Goal: Task Accomplishment & Management: Complete application form

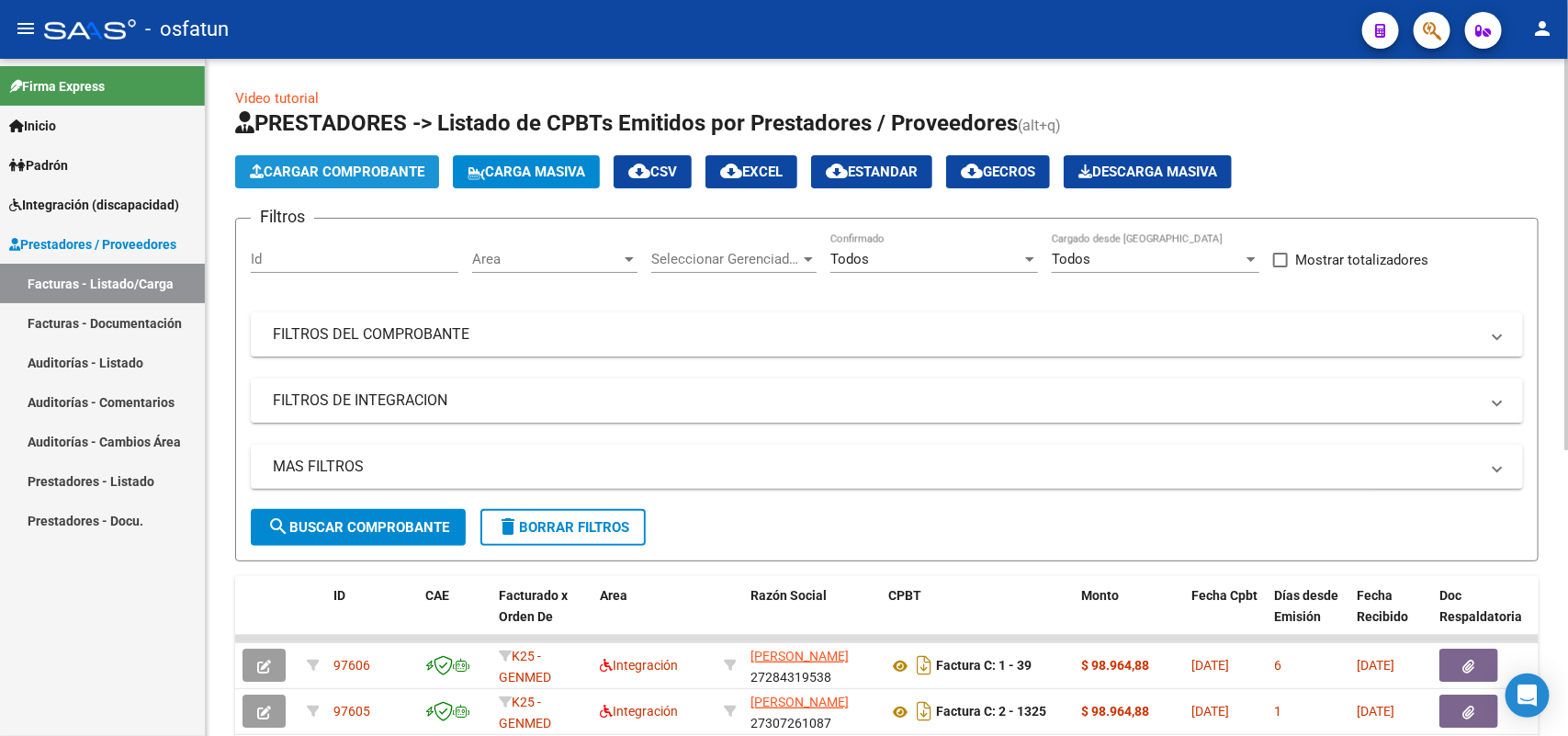
click at [366, 157] on button "Cargar Comprobante" at bounding box center [338, 171] width 204 height 33
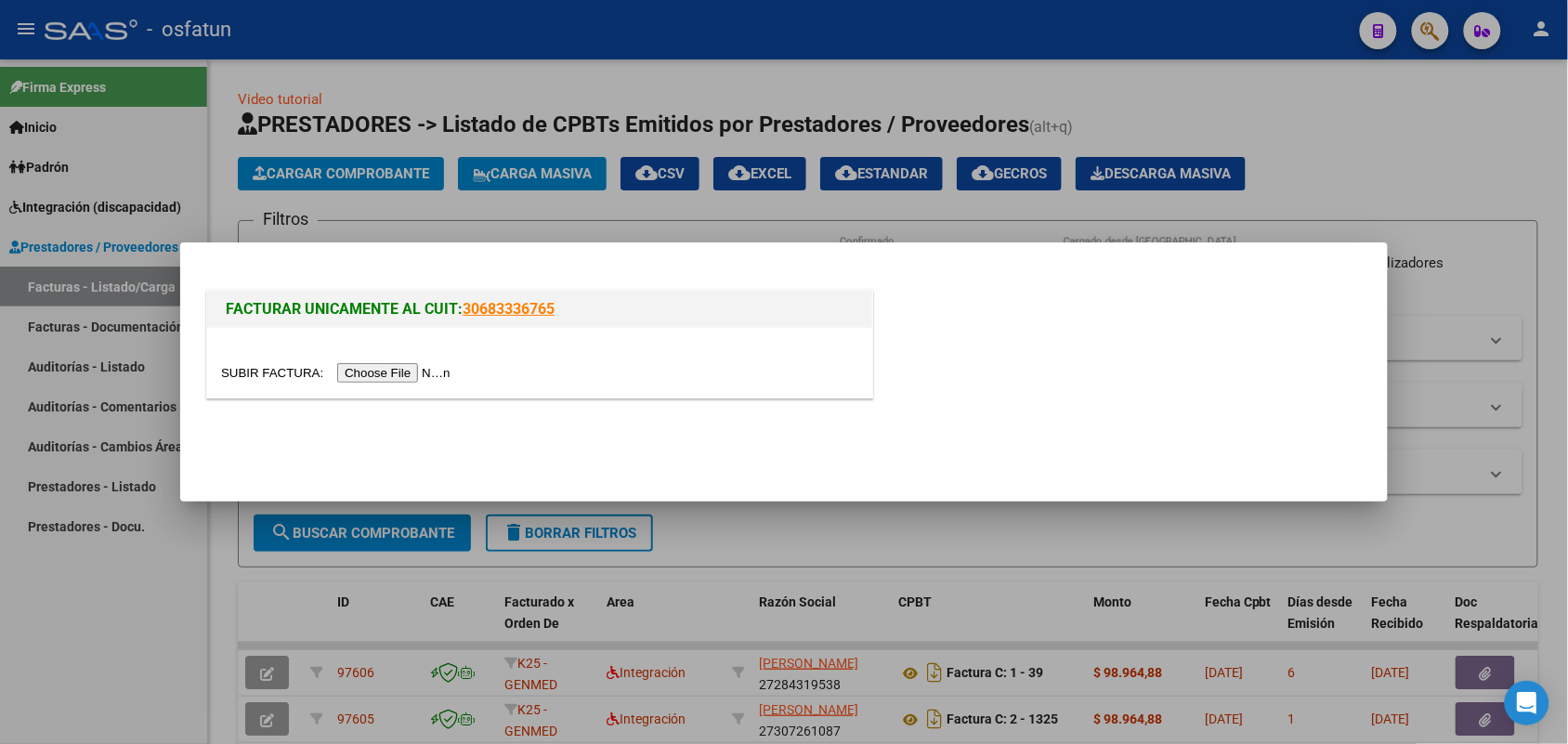
click at [403, 378] on input "file" at bounding box center [339, 373] width 235 height 19
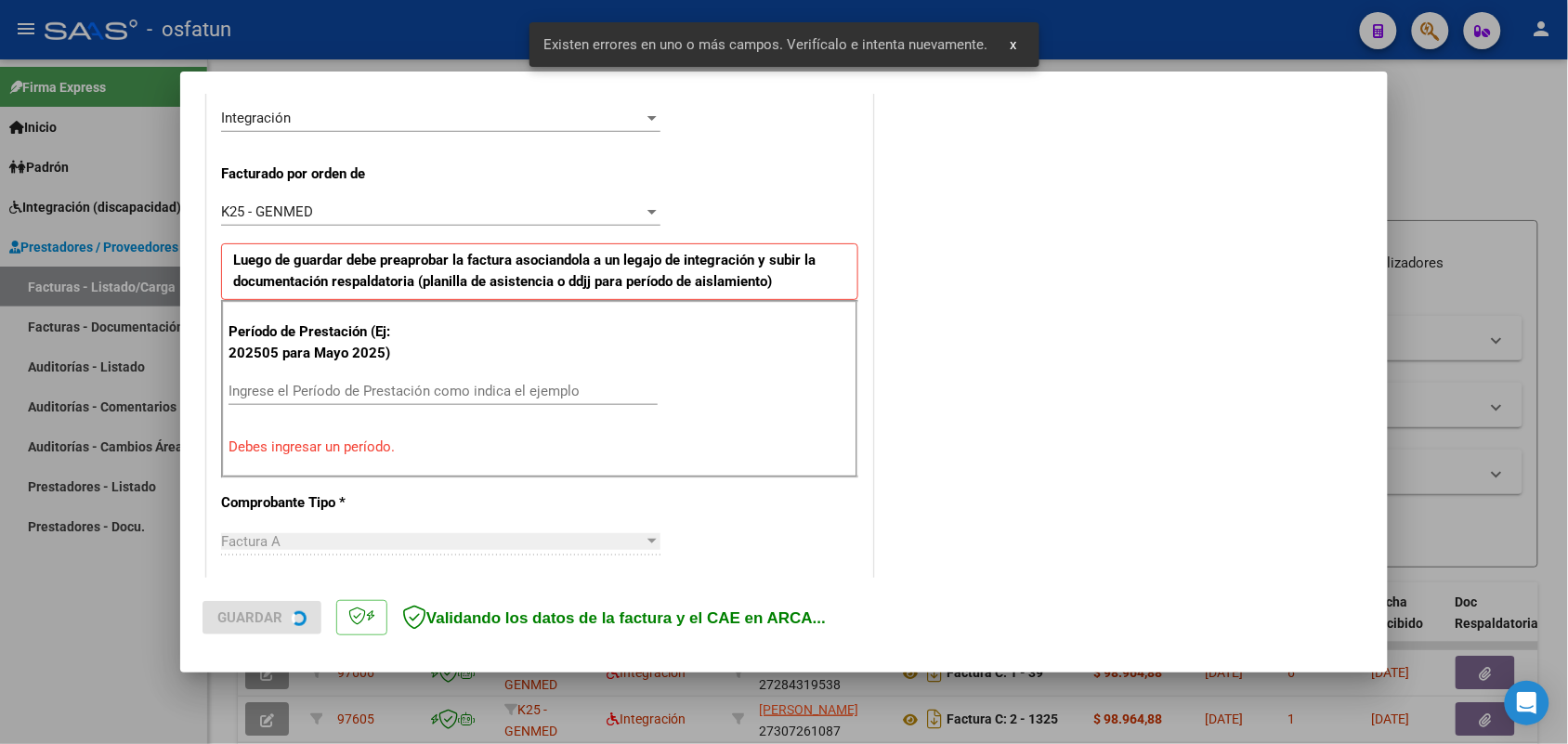
scroll to position [467, 0]
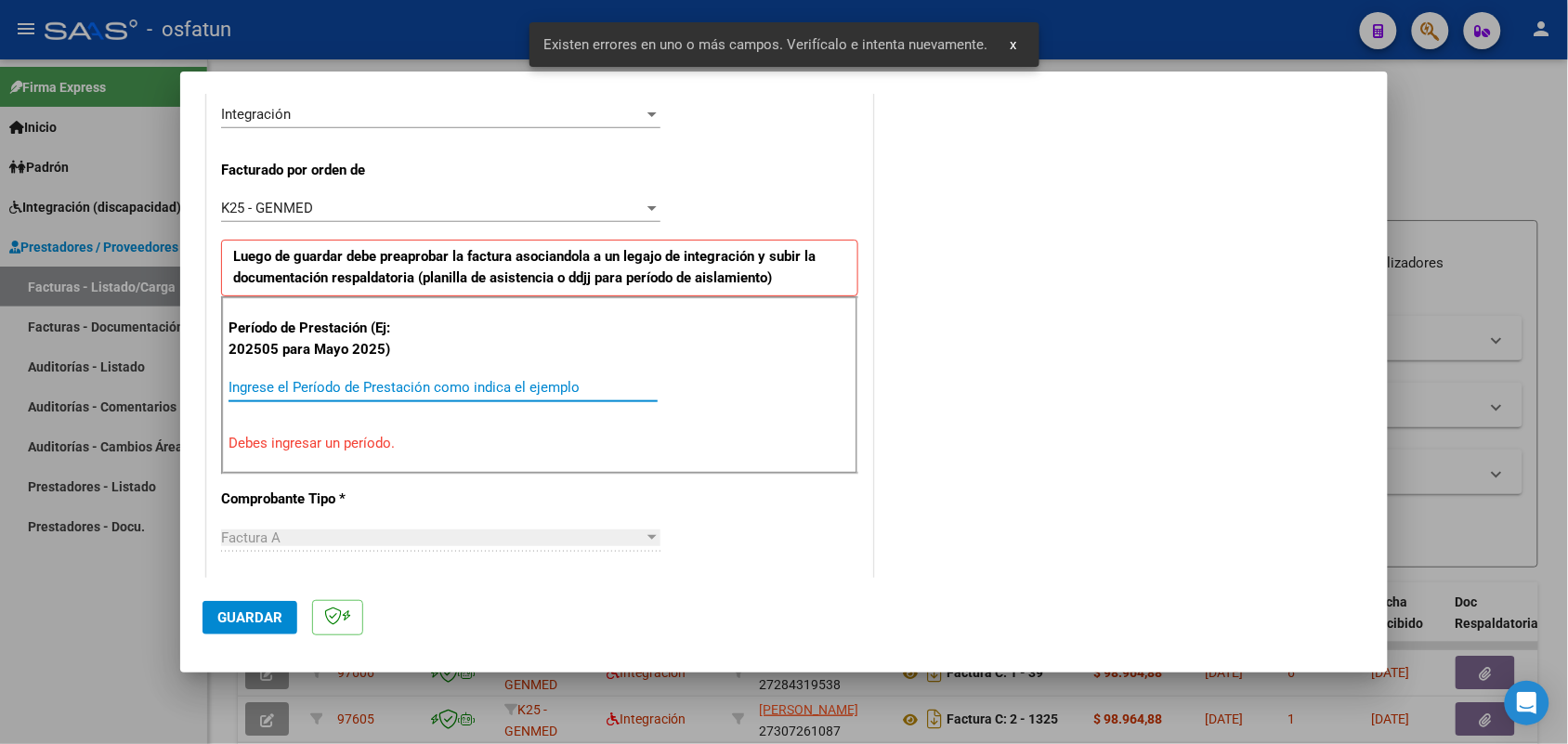
drag, startPoint x: 483, startPoint y: 383, endPoint x: 485, endPoint y: 392, distance: 9.2
click at [483, 386] on input "Ingrese el Período de Prestación como indica el ejemplo" at bounding box center [443, 386] width 430 height 16
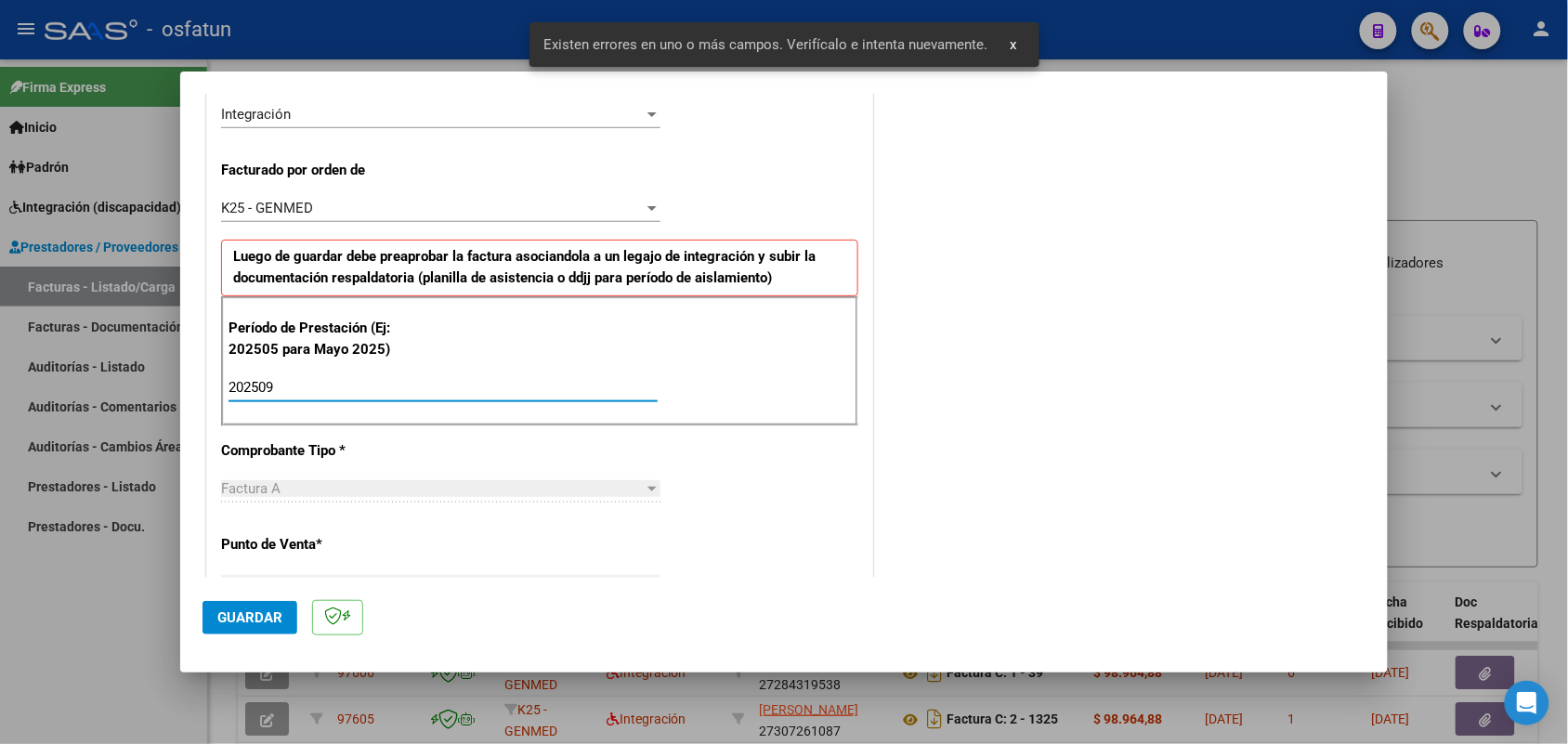
type input "202509"
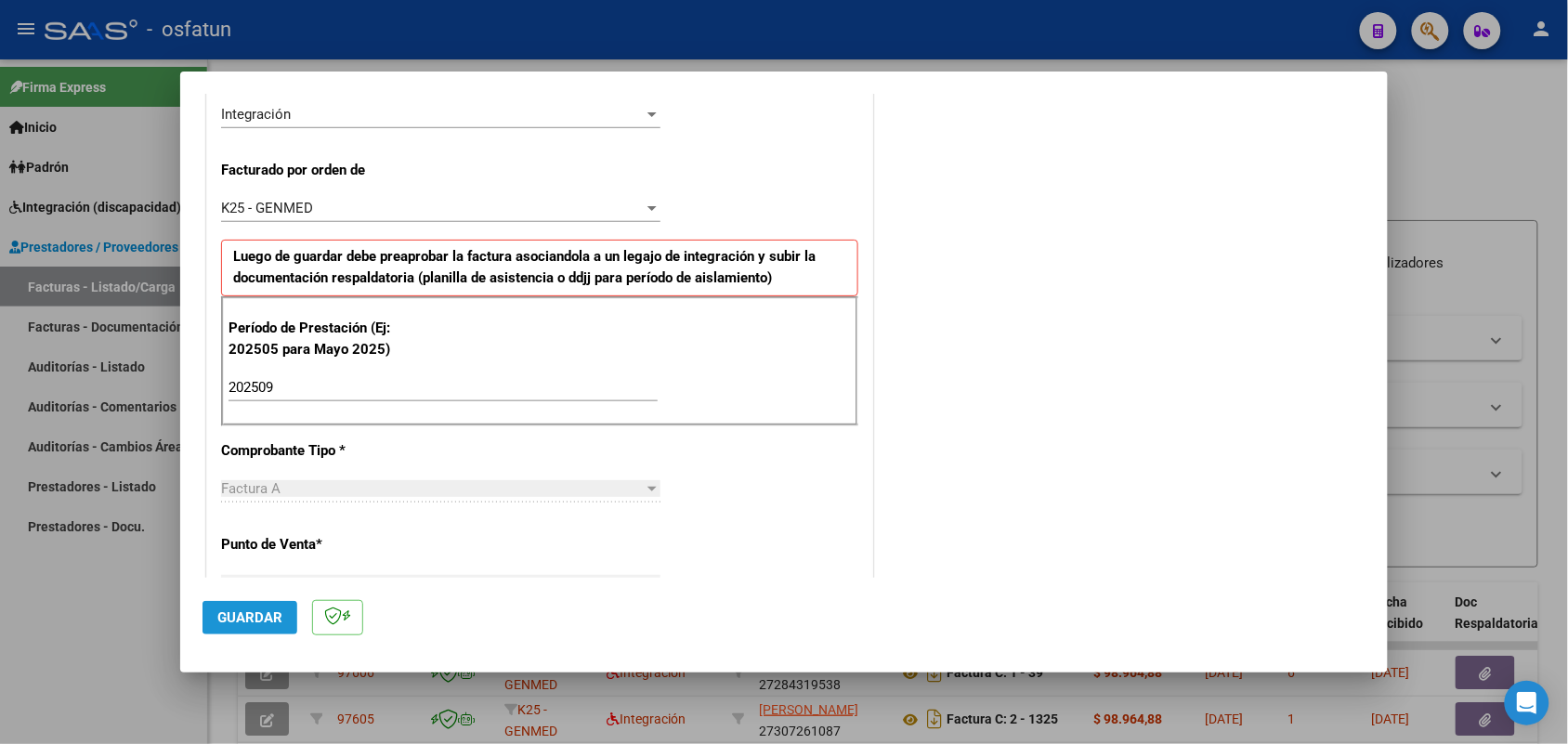
drag, startPoint x: 266, startPoint y: 613, endPoint x: 281, endPoint y: 605, distance: 17.0
click at [266, 614] on span "Guardar" at bounding box center [250, 617] width 65 height 16
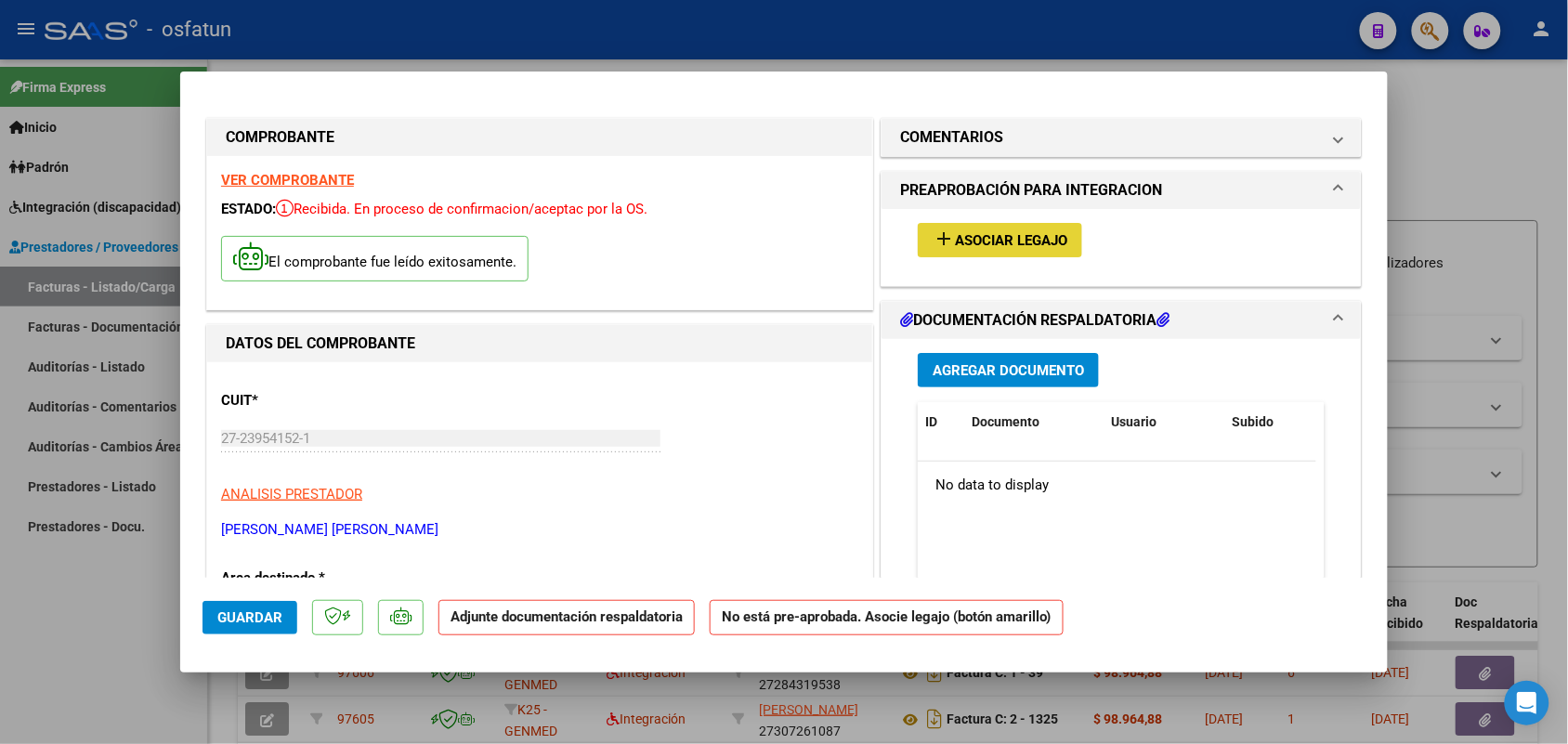
click at [1022, 240] on span "Asociar Legajo" at bounding box center [1011, 240] width 113 height 16
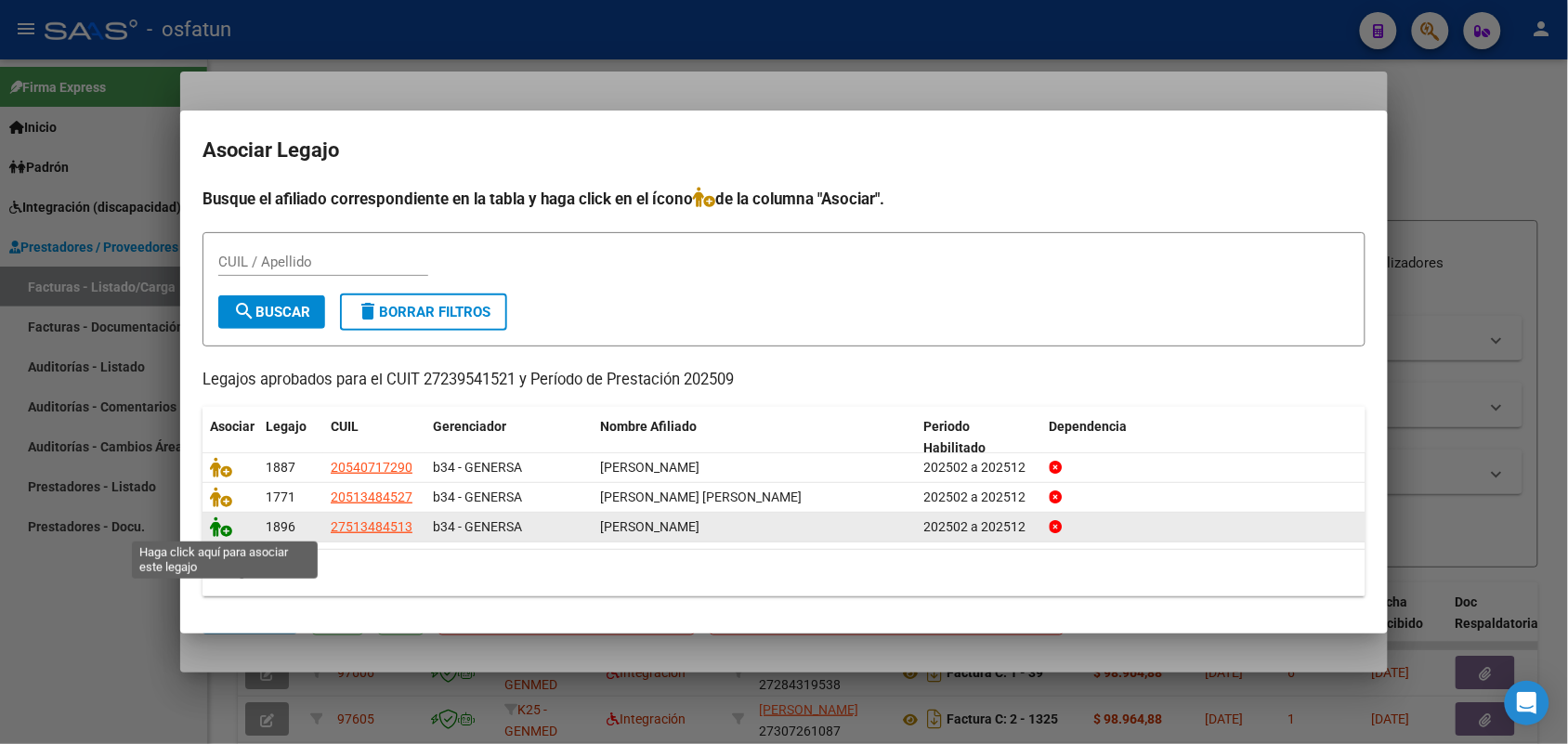
click at [221, 530] on icon at bounding box center [221, 526] width 22 height 20
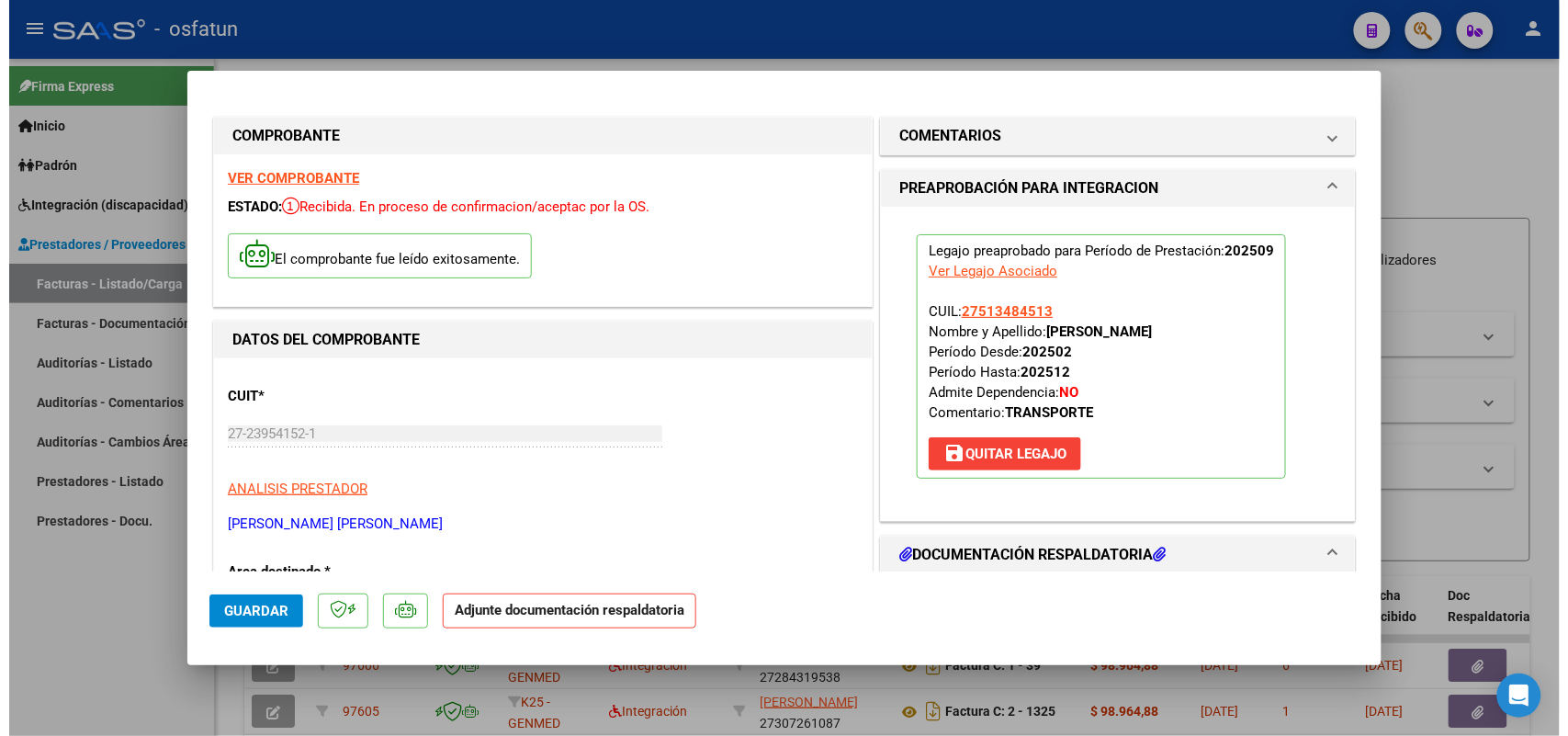
scroll to position [114, 0]
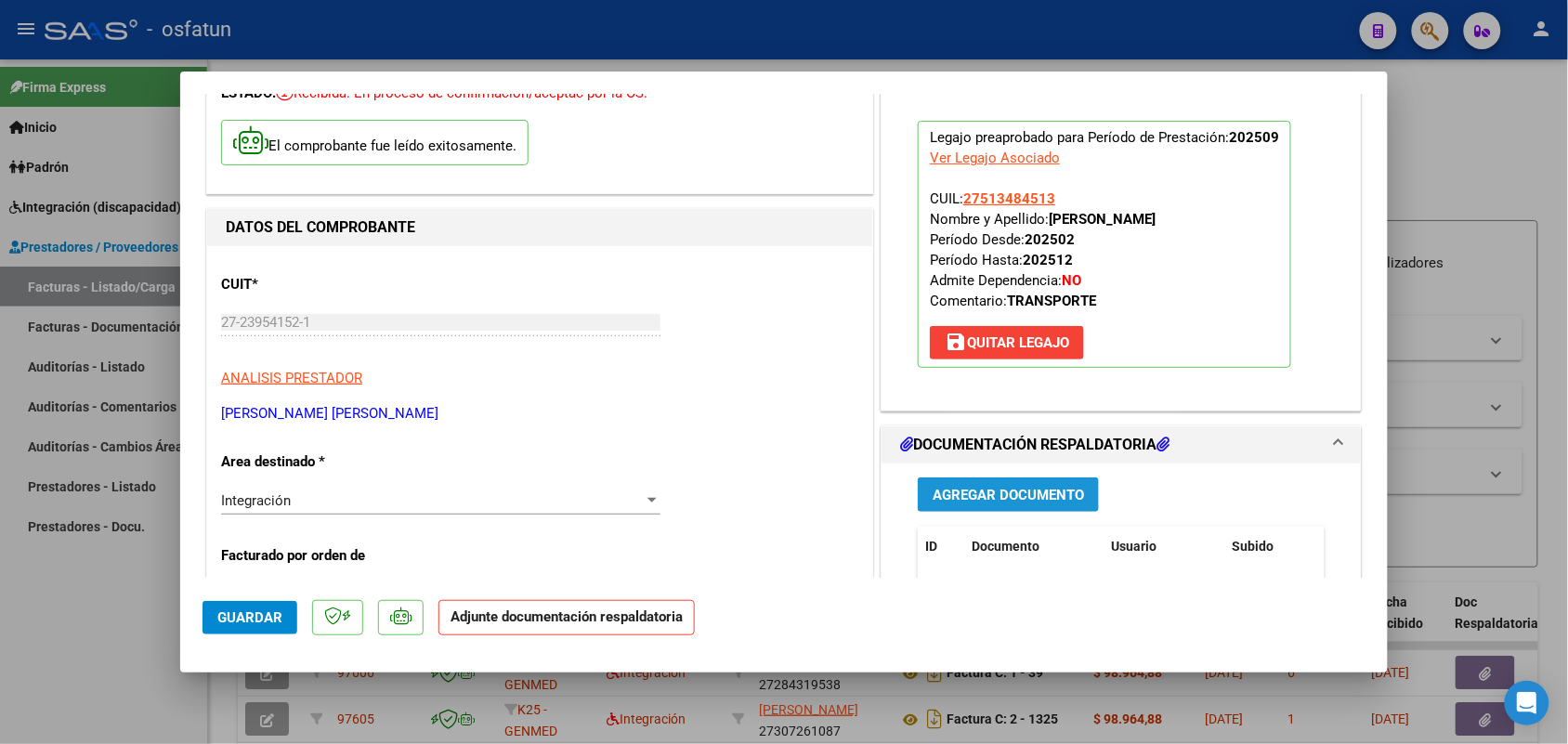
click at [983, 488] on span "Agregar Documento" at bounding box center [1008, 494] width 151 height 16
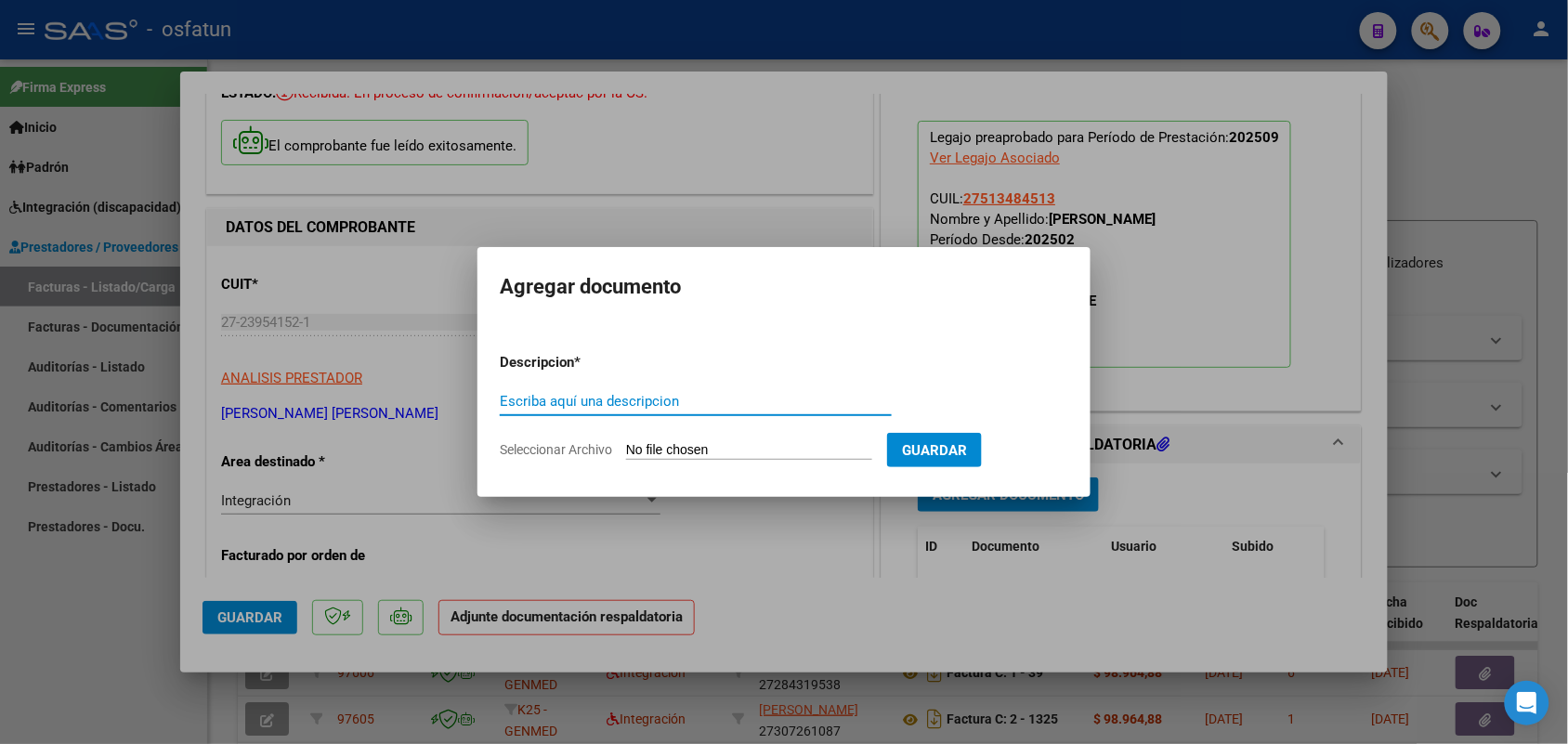
click at [703, 403] on input "Escriba aquí una descripcion" at bounding box center [696, 401] width 392 height 16
type input "ASIST"
click at [712, 444] on input "Seleccionar Archivo" at bounding box center [749, 450] width 246 height 17
type input "C:\fakepath\[PERSON_NAME] asistencia 09.pdf"
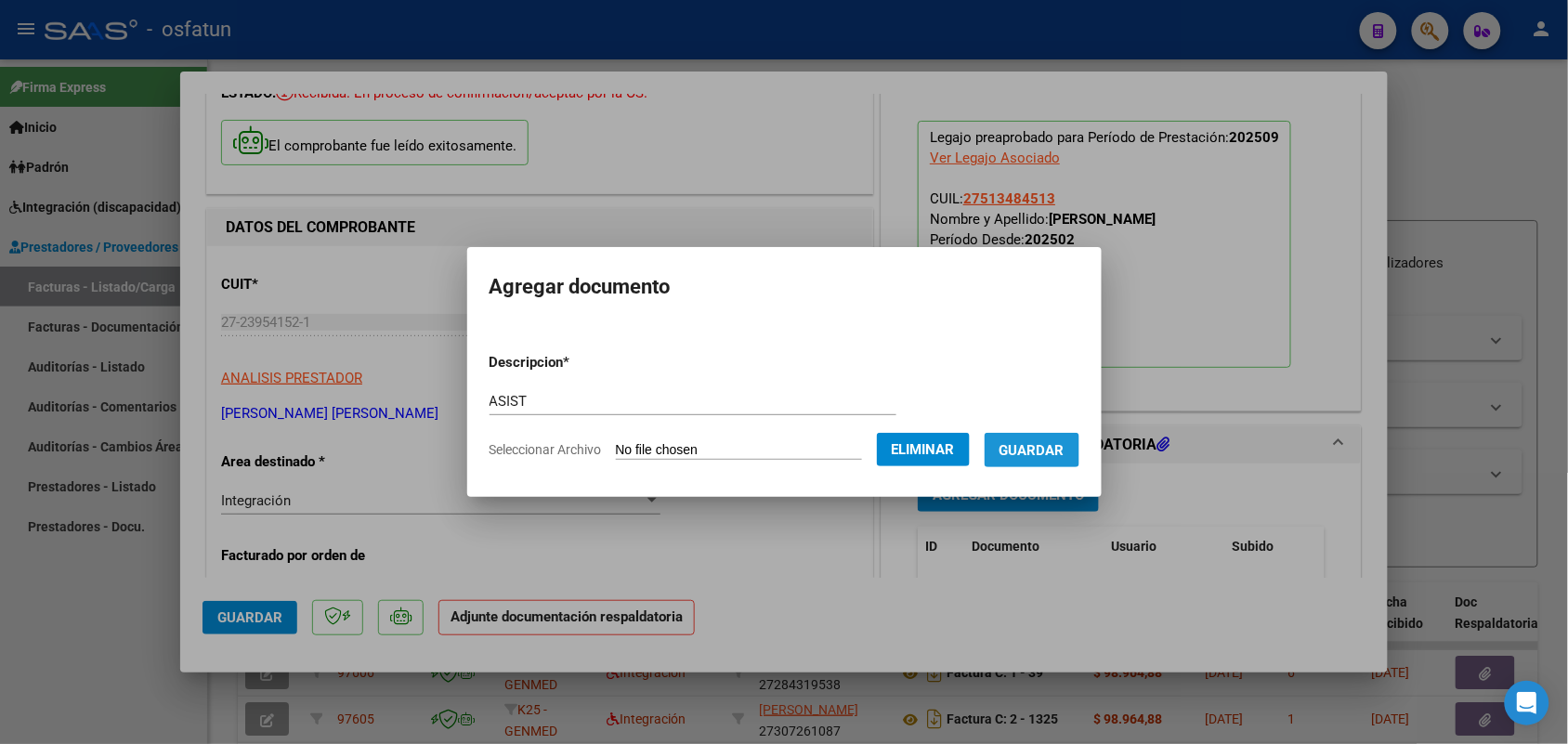
click at [1060, 449] on span "Guardar" at bounding box center [1032, 449] width 65 height 16
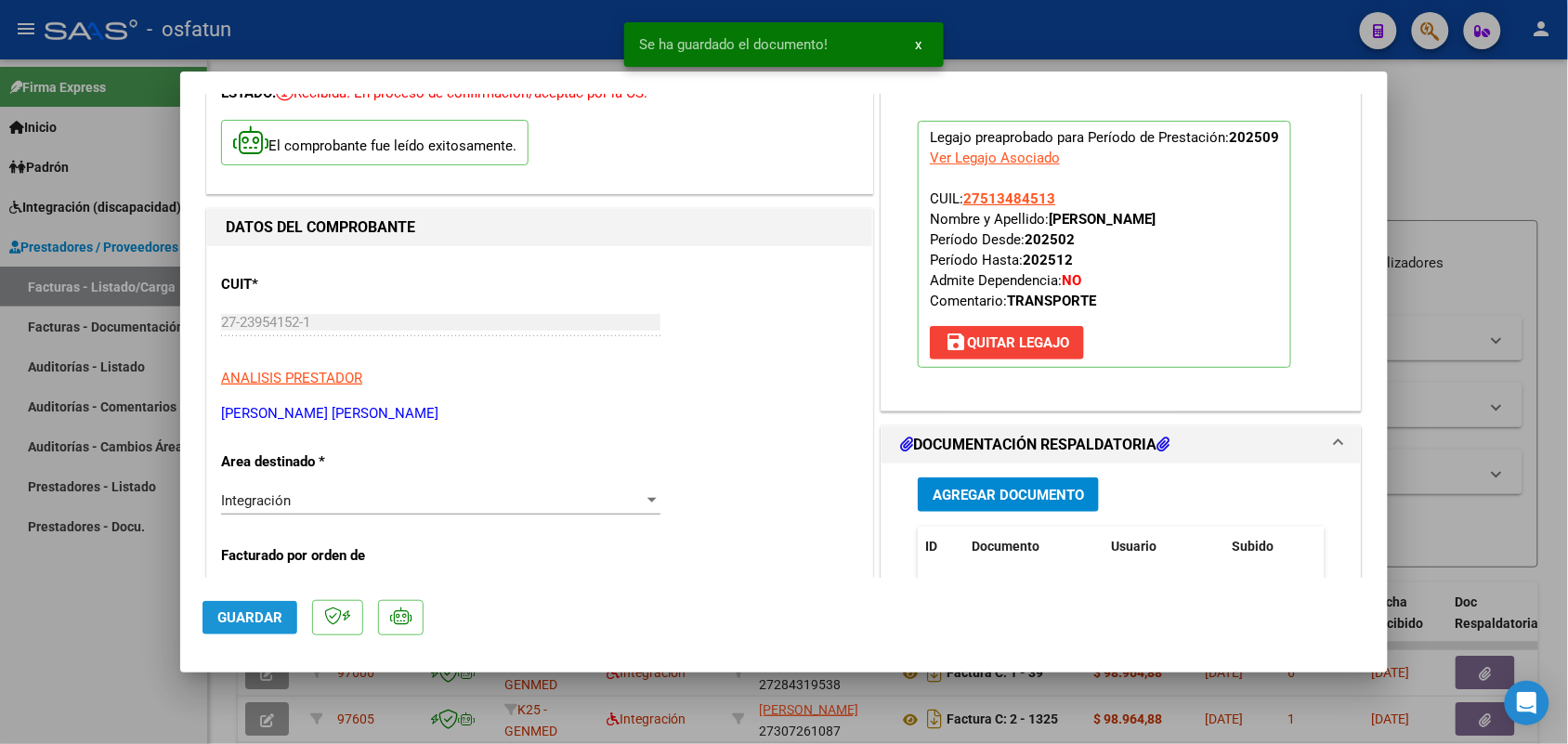
click at [261, 613] on span "Guardar" at bounding box center [250, 617] width 65 height 16
click at [91, 615] on div at bounding box center [784, 372] width 1568 height 744
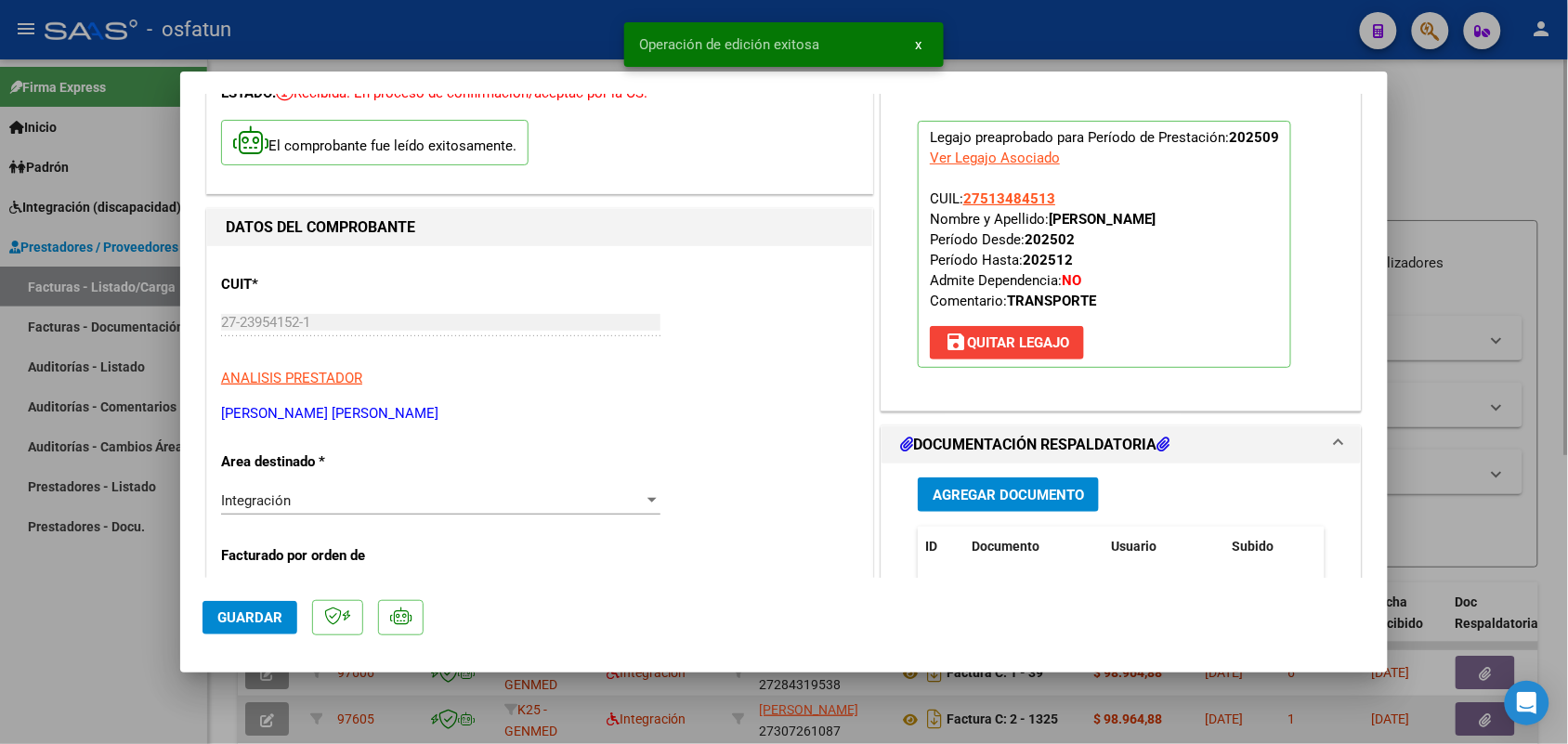
type input "$ 0,00"
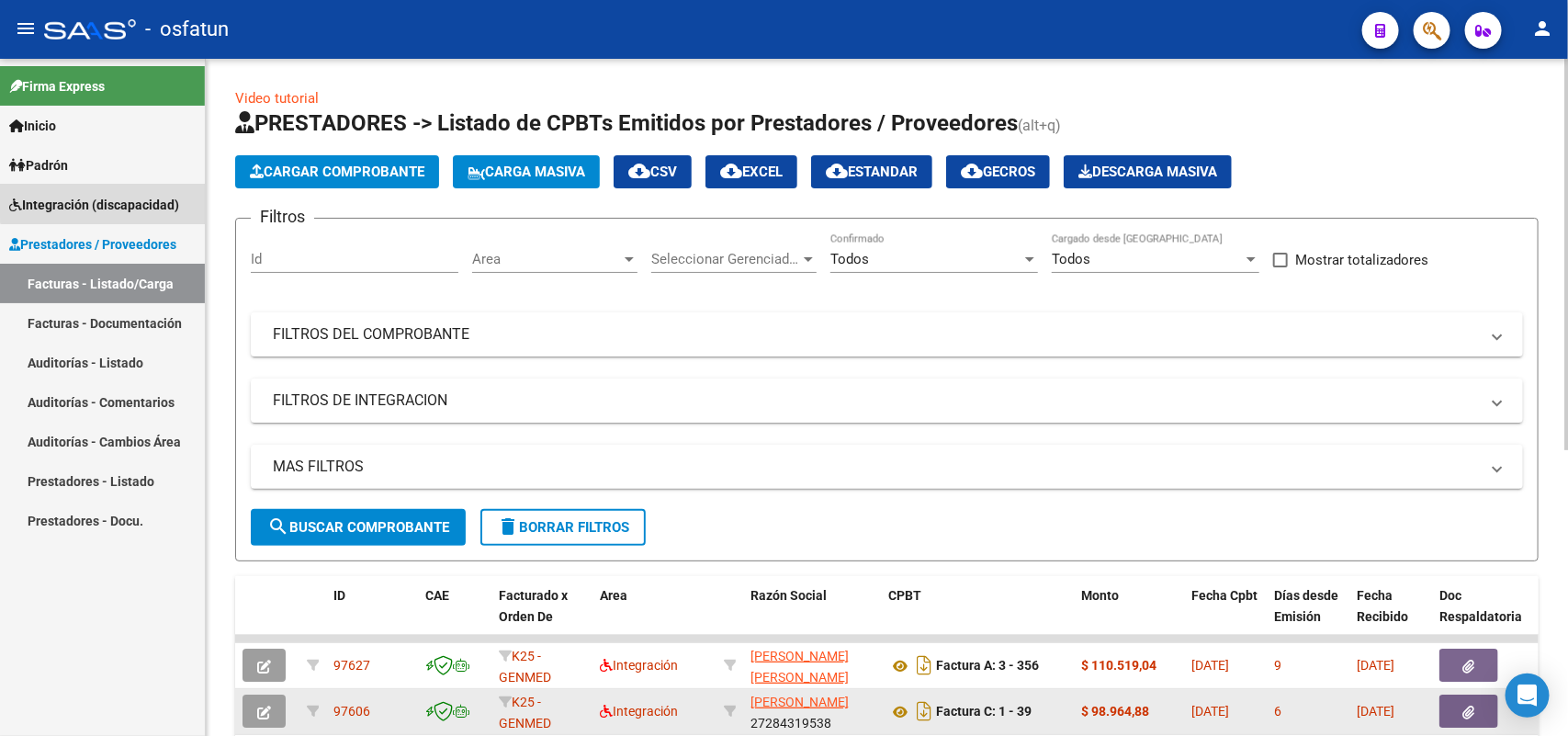
click at [114, 198] on span "Integración (discapacidad)" at bounding box center [95, 204] width 170 height 20
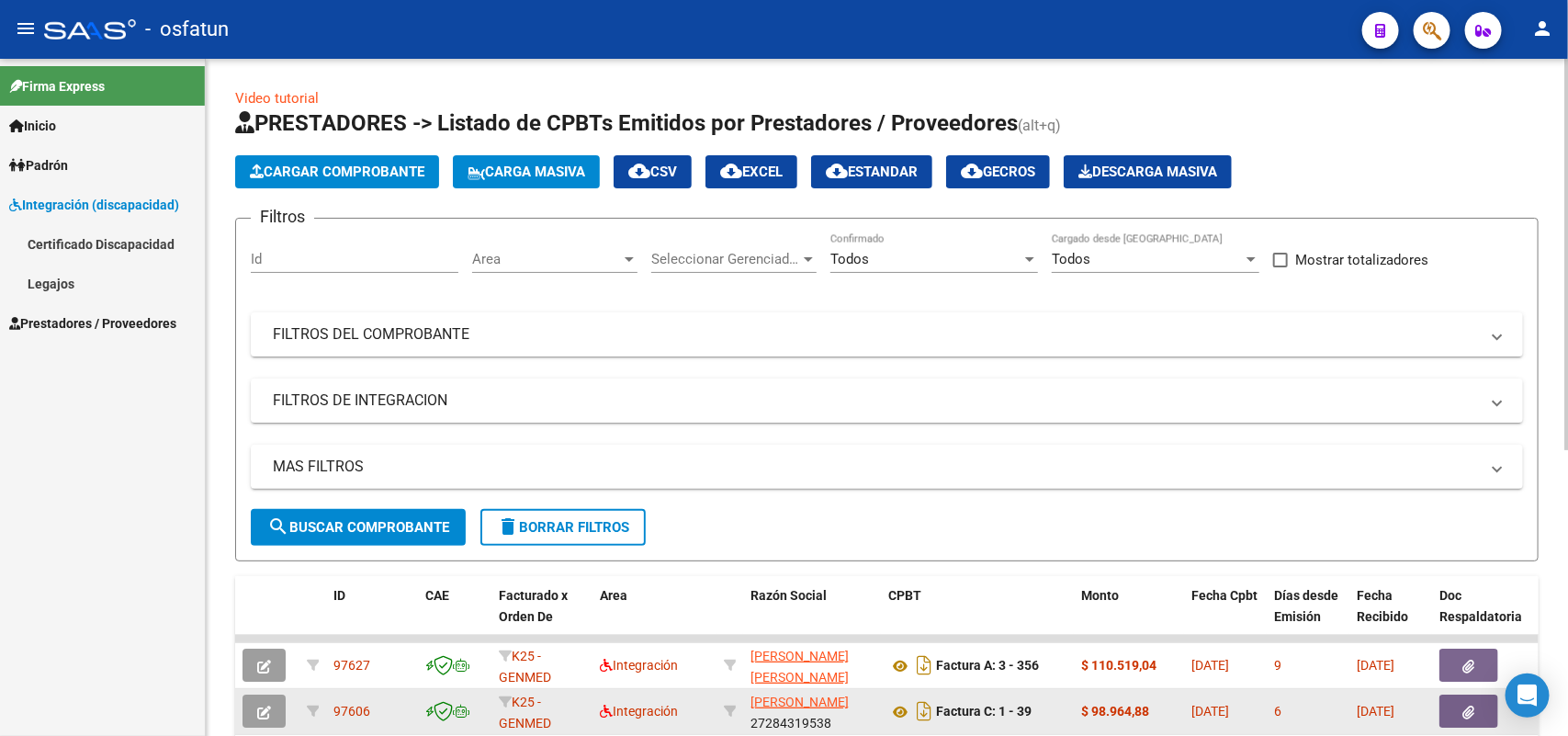
click at [48, 272] on link "Legajos" at bounding box center [102, 284] width 205 height 40
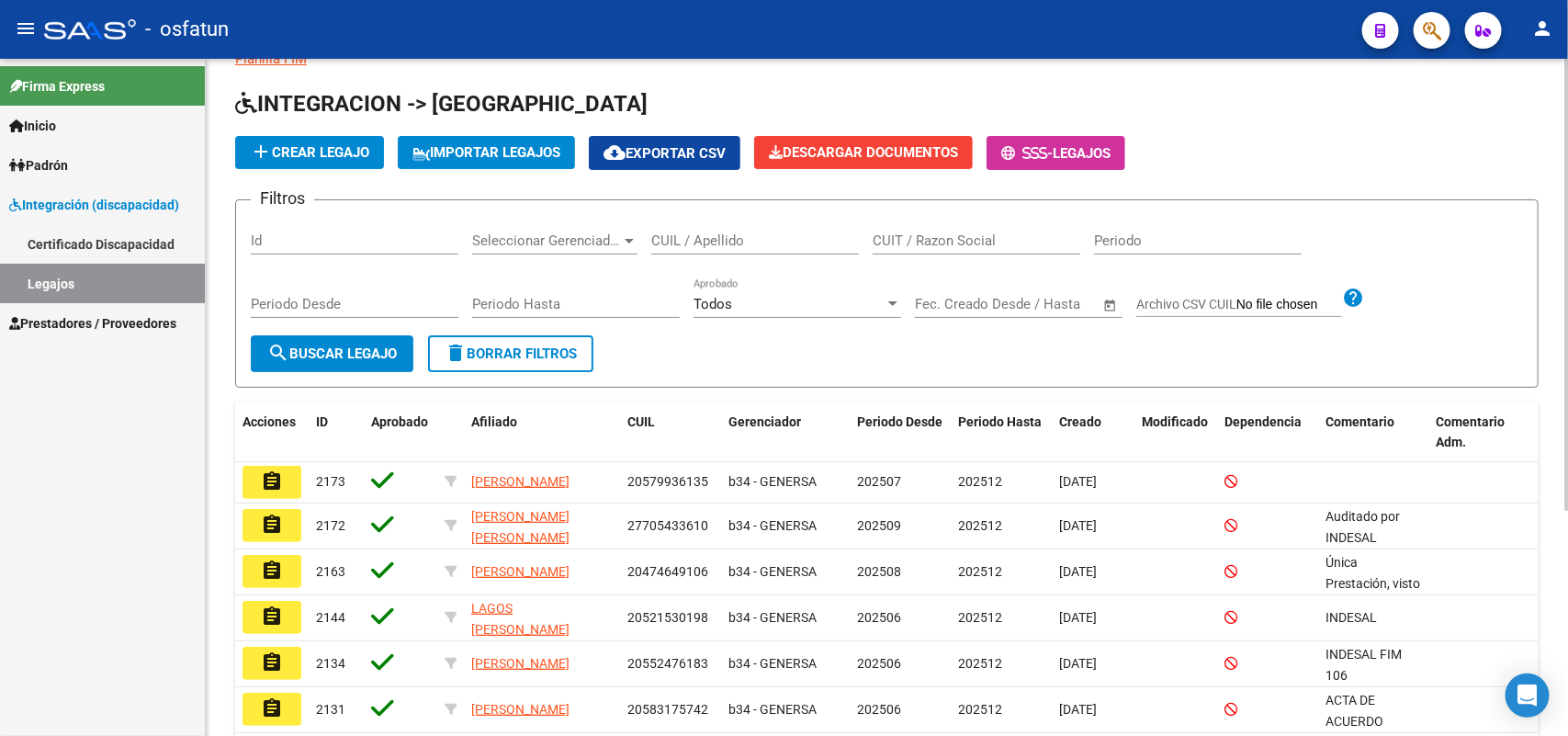
scroll to position [114, 0]
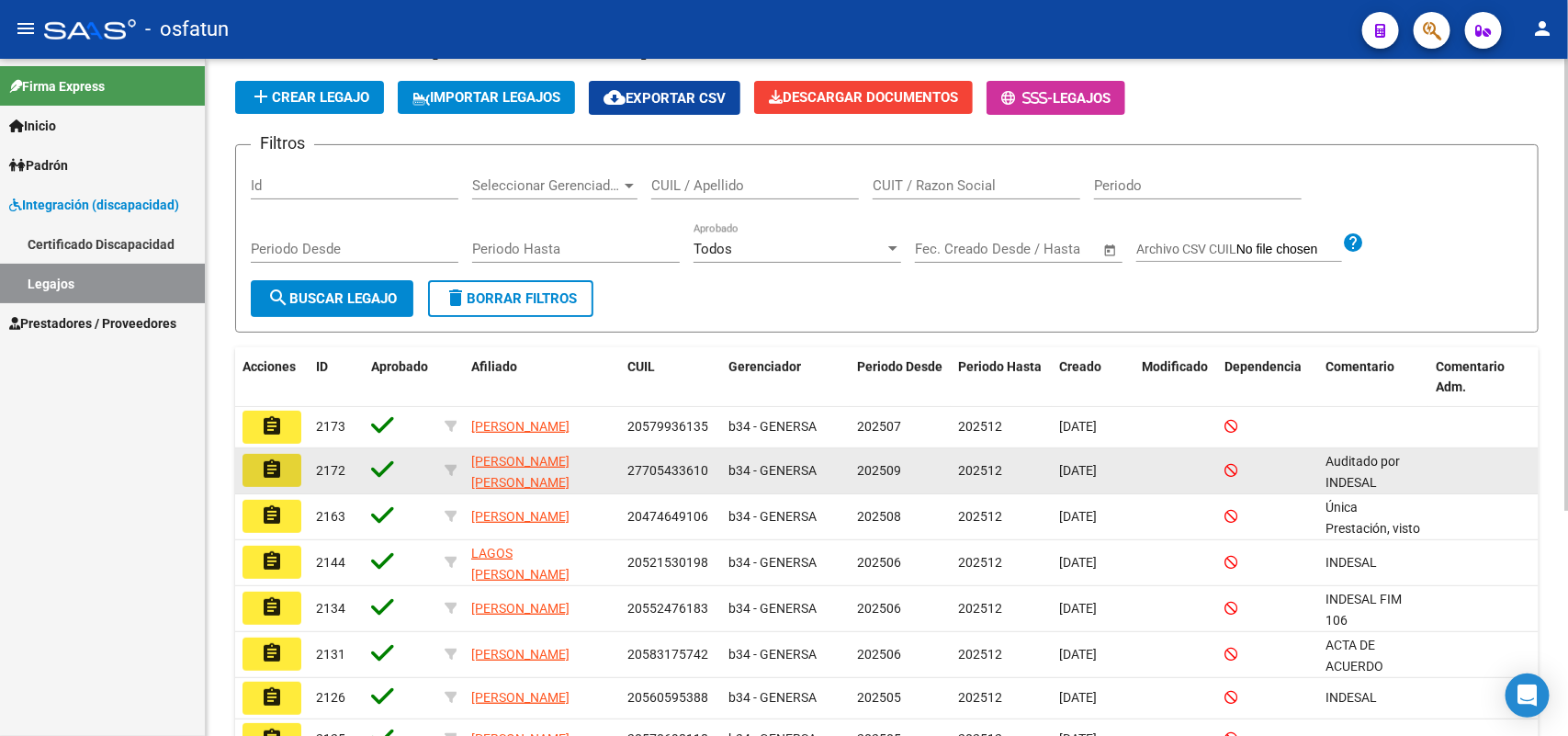
click at [276, 462] on mat-icon "assignment" at bounding box center [271, 469] width 22 height 22
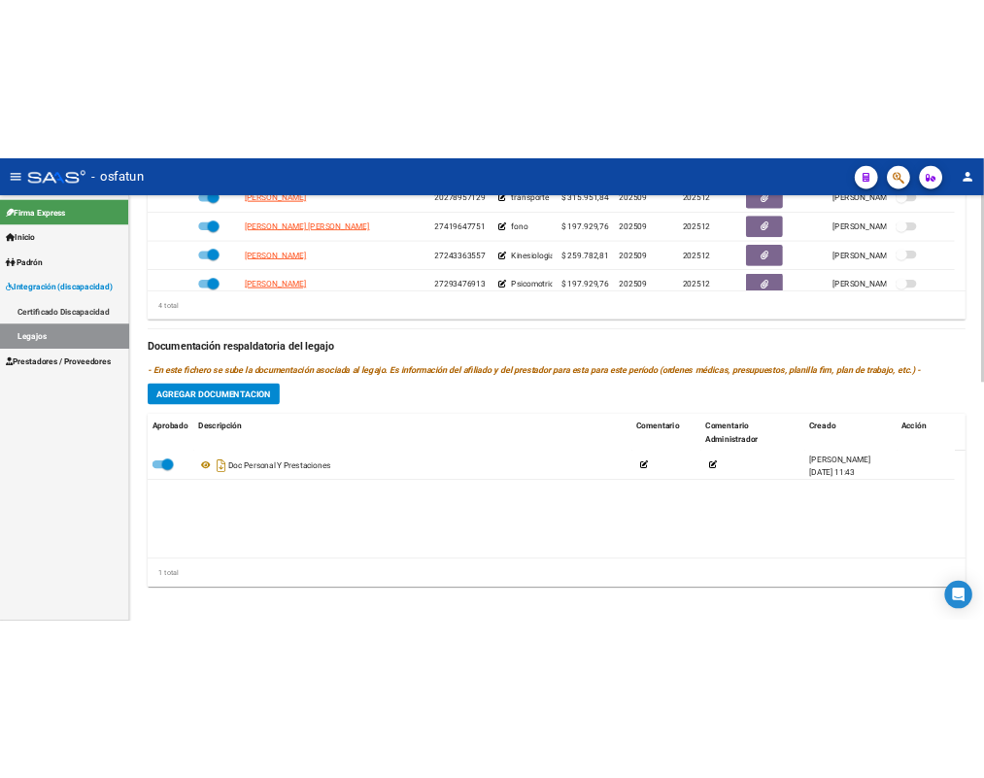
scroll to position [911, 0]
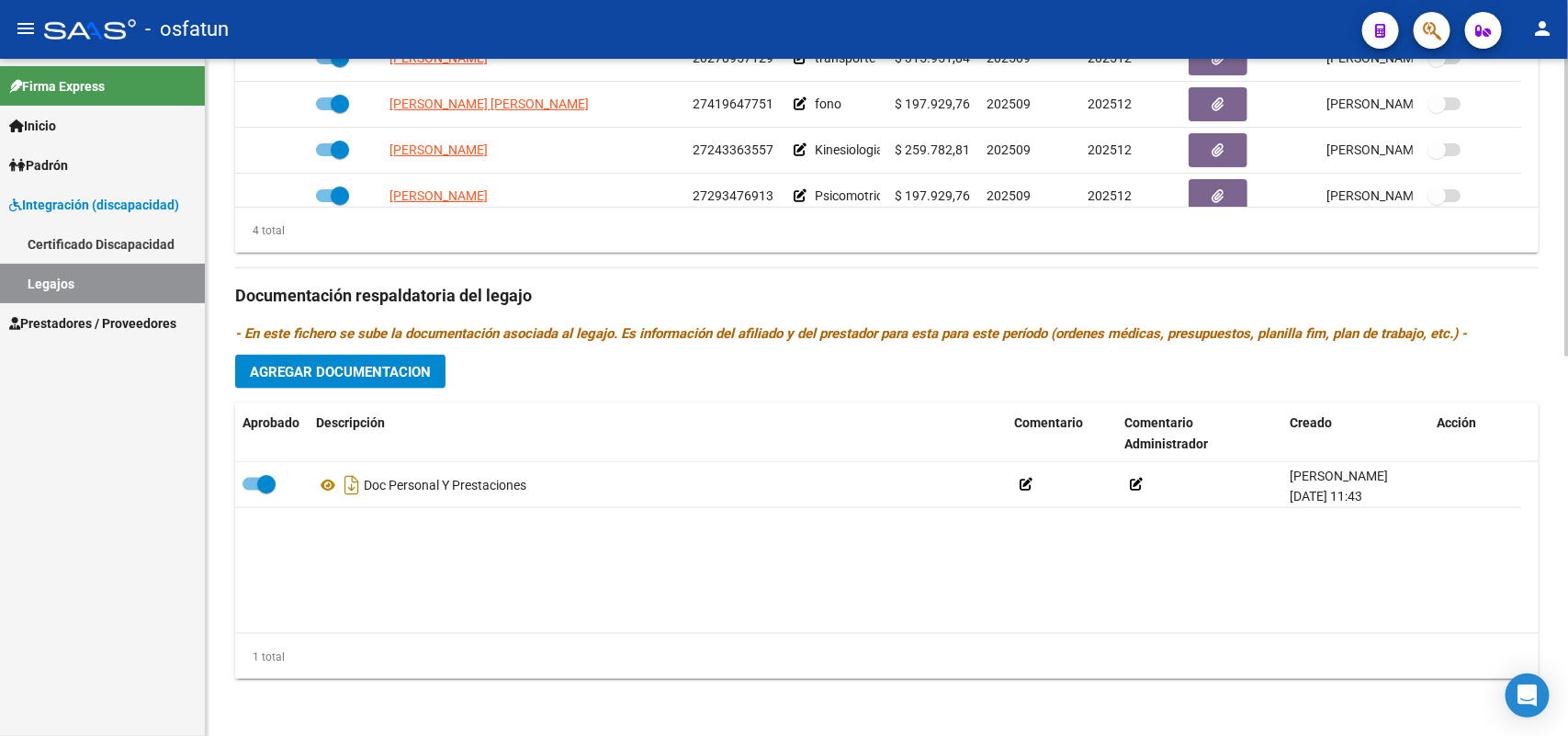
click at [376, 364] on span "Agregar Documentacion" at bounding box center [340, 372] width 181 height 16
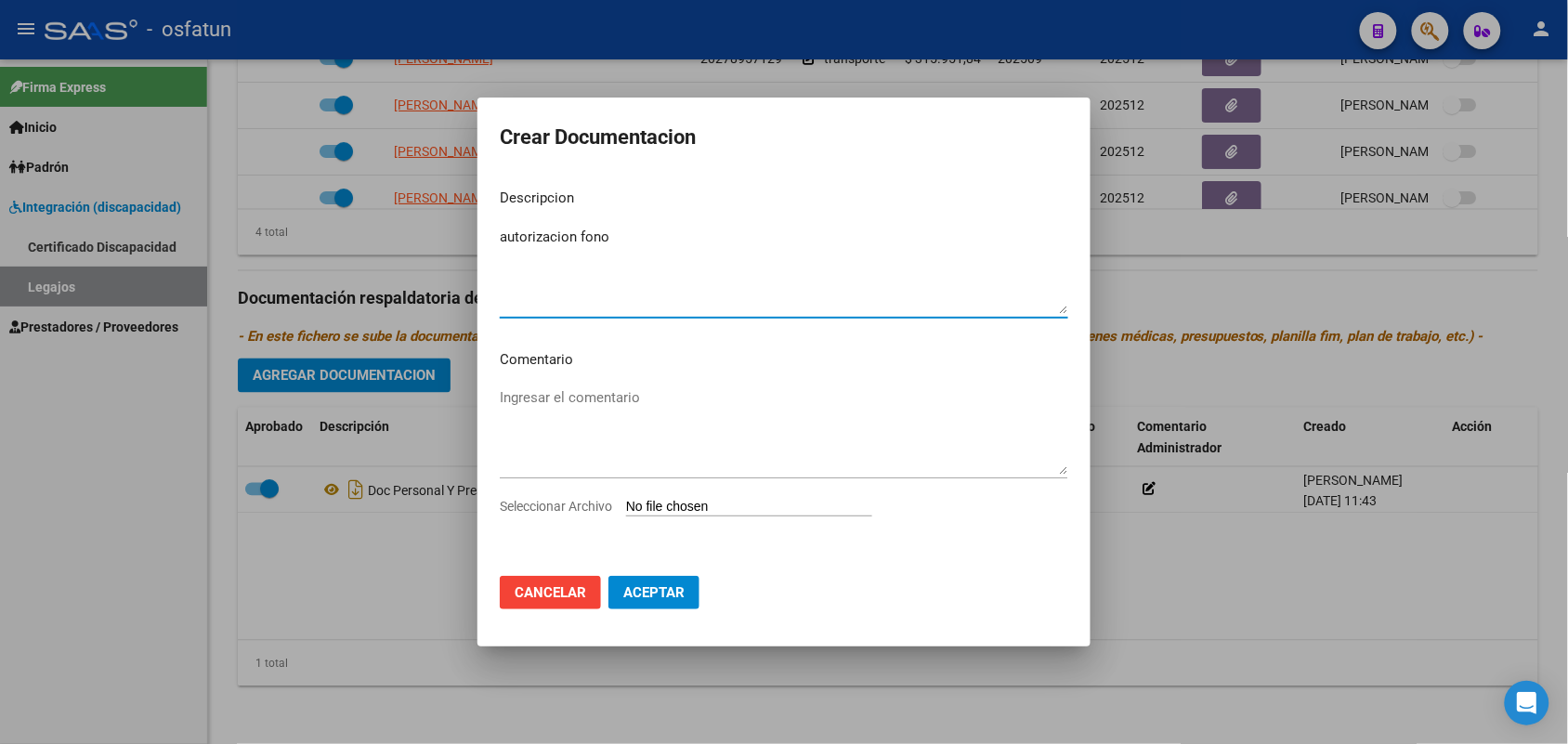
type textarea "autorizacion fono"
click at [714, 497] on div "Seleccionar Archivo" at bounding box center [784, 514] width 568 height 35
click at [727, 501] on input "Seleccionar Archivo" at bounding box center [749, 508] width 246 height 17
type input "C:\fakepath\AUTORIZACION FONO SEPT A [DATE] [PERSON_NAME].pdf"
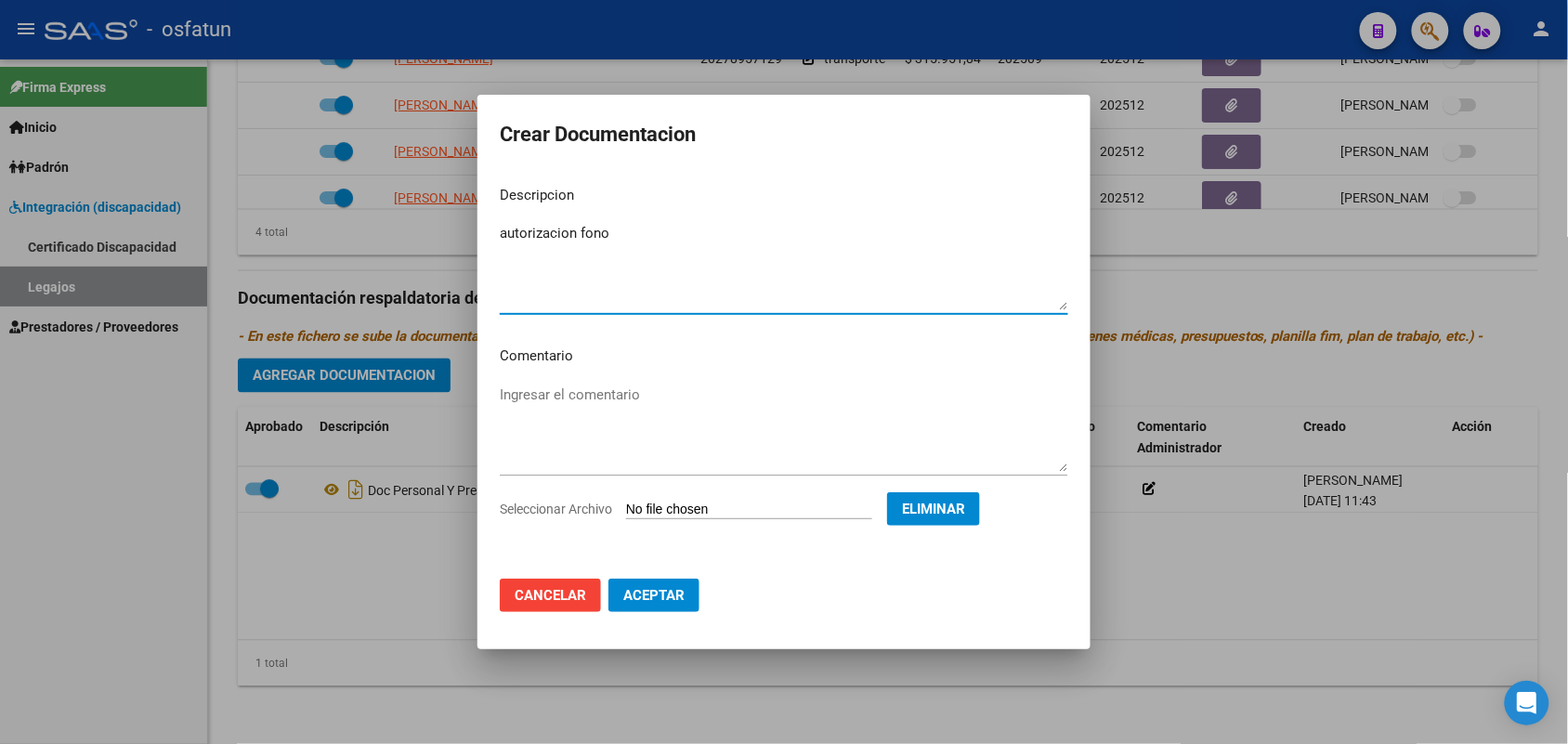
drag, startPoint x: 626, startPoint y: 238, endPoint x: 374, endPoint y: 234, distance: 252.0
click at [374, 233] on div "Crear Documentacion Descripcion autorizacion fono Ingresar el descripcion Comen…" at bounding box center [784, 372] width 1568 height 744
type textarea "AUTORIZACION FONO"
drag, startPoint x: 669, startPoint y: 586, endPoint x: 661, endPoint y: 581, distance: 9.4
click at [669, 587] on span "Aceptar" at bounding box center [654, 595] width 61 height 16
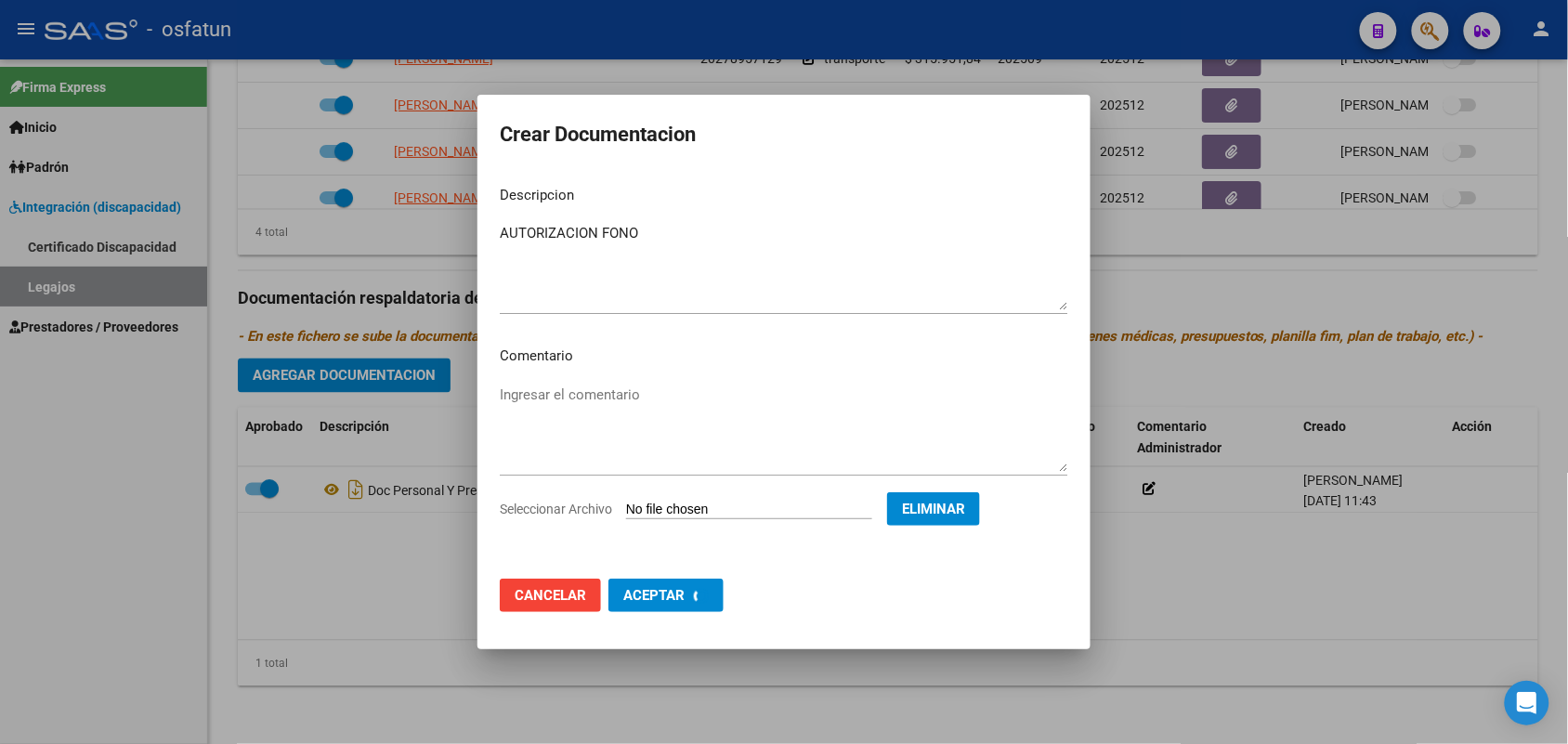
checkbox input "false"
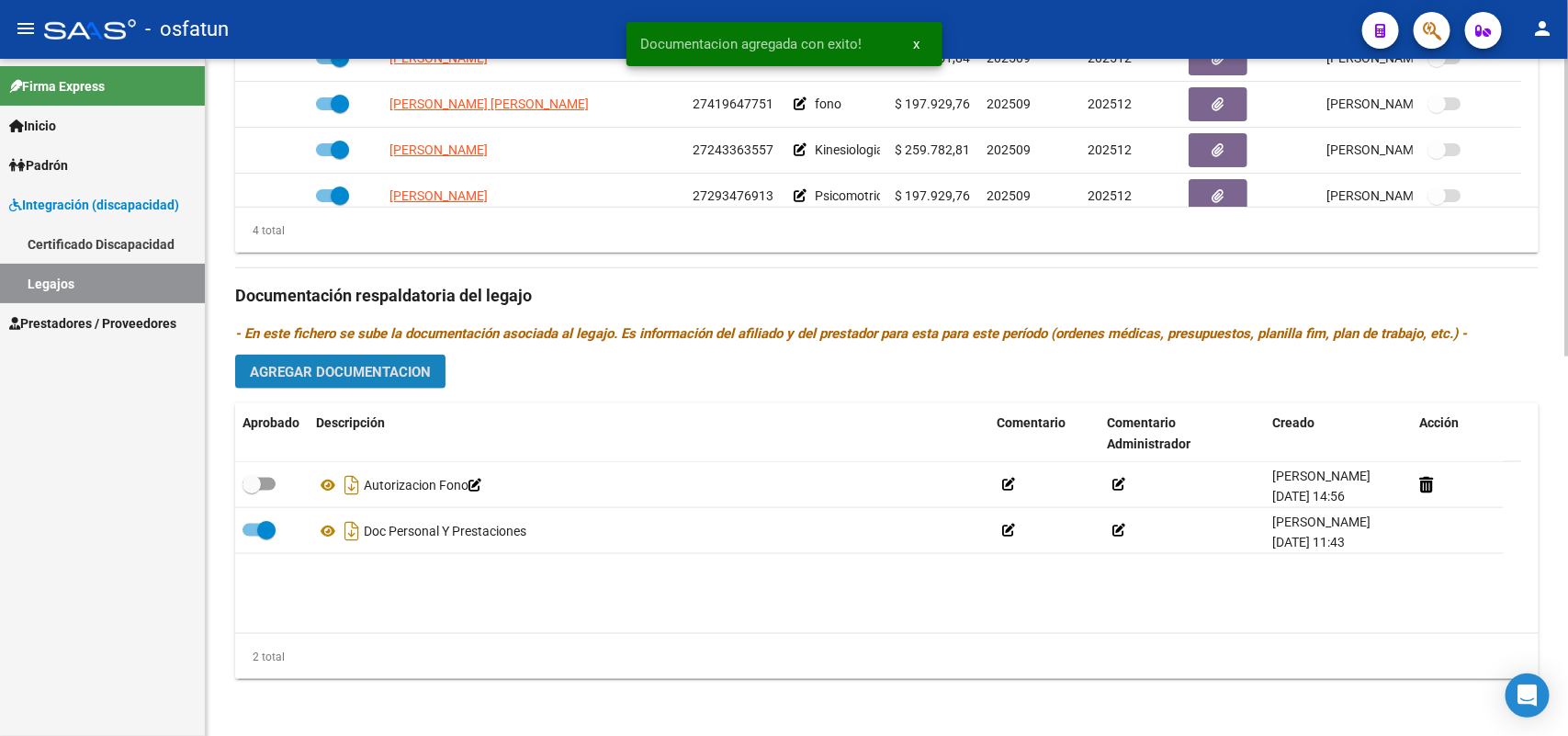
click at [393, 355] on button "Agregar Documentacion" at bounding box center [340, 372] width 210 height 34
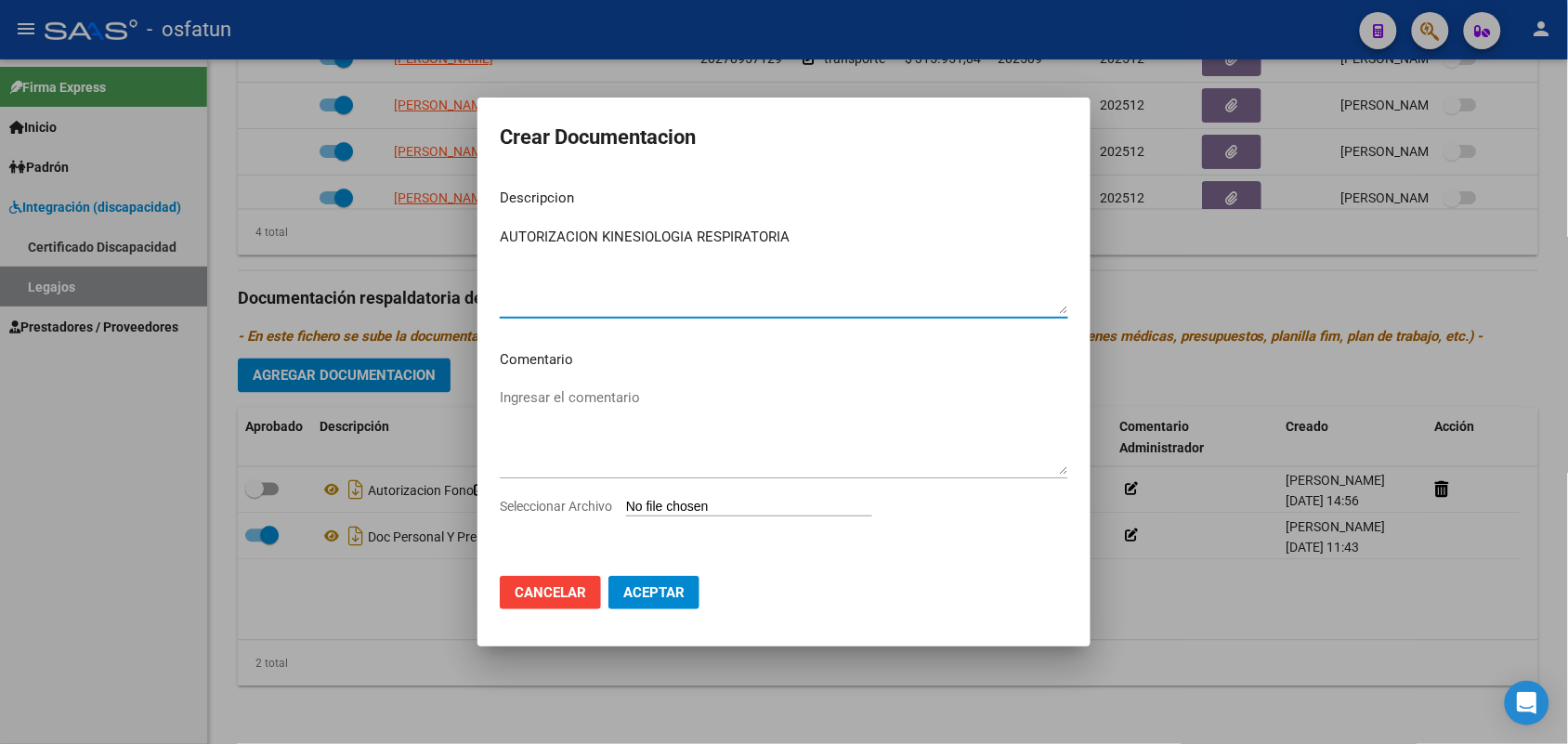
type textarea "AUTORIZACION KINESIOLOGIA RESPIRATORIA"
click at [703, 509] on input "Seleccionar Archivo" at bounding box center [749, 508] width 246 height 17
type input "C:\fakepath\AUTORIZACION KINESIOLOGIA RESP SEPT A [DATE] [PERSON_NAME].pdf"
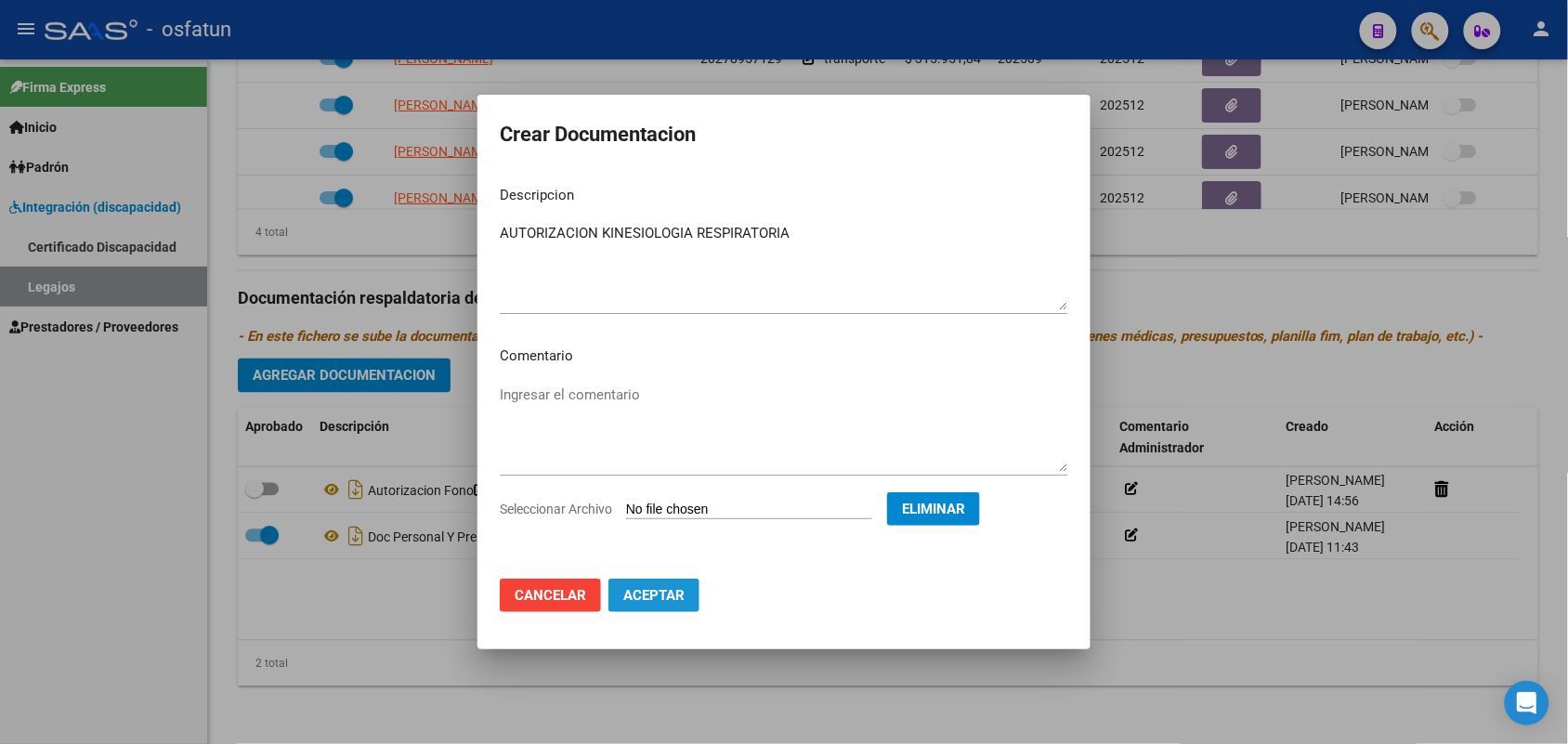
click at [661, 597] on span "Aceptar" at bounding box center [654, 595] width 61 height 16
checkbox input "false"
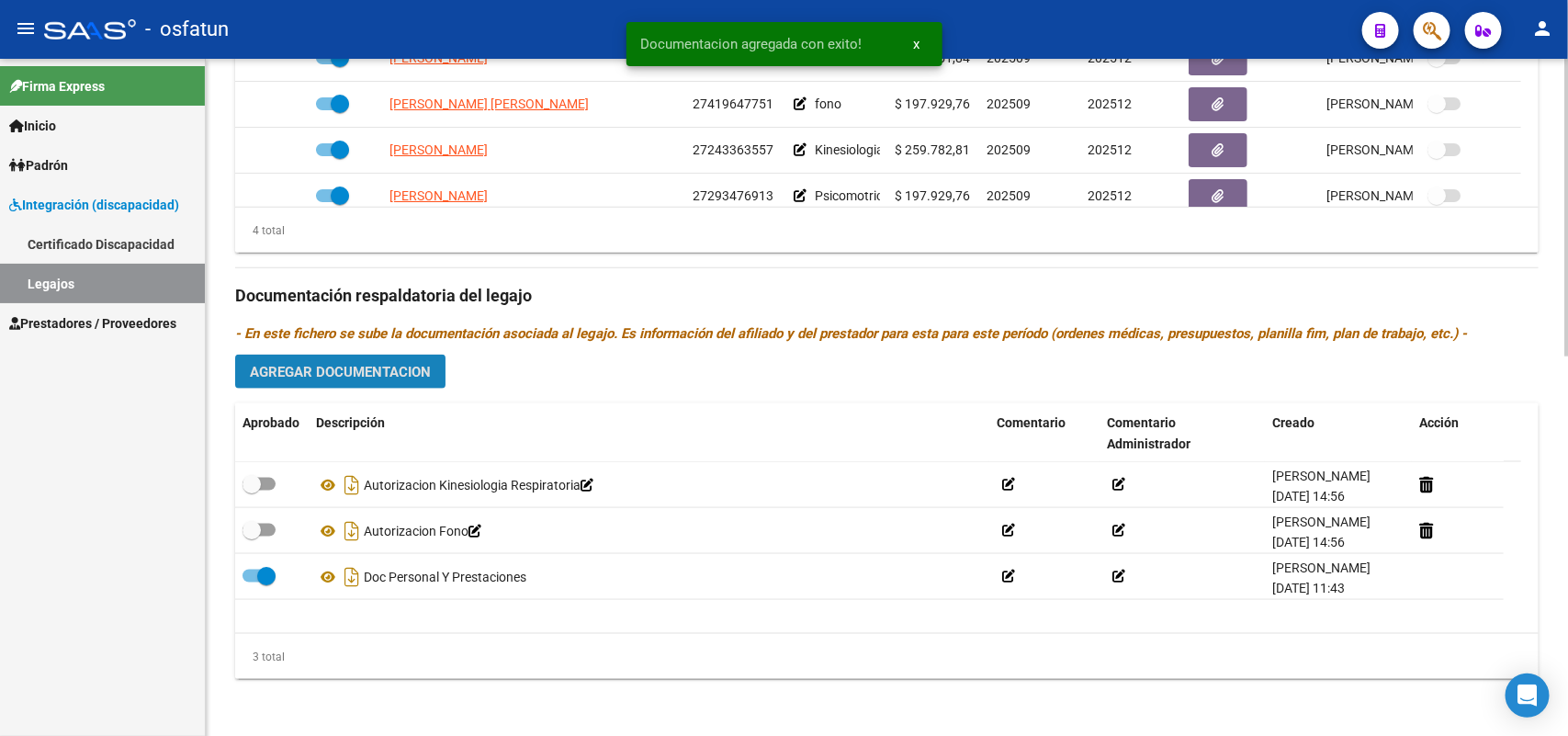
click at [410, 370] on span "Agregar Documentacion" at bounding box center [340, 372] width 181 height 16
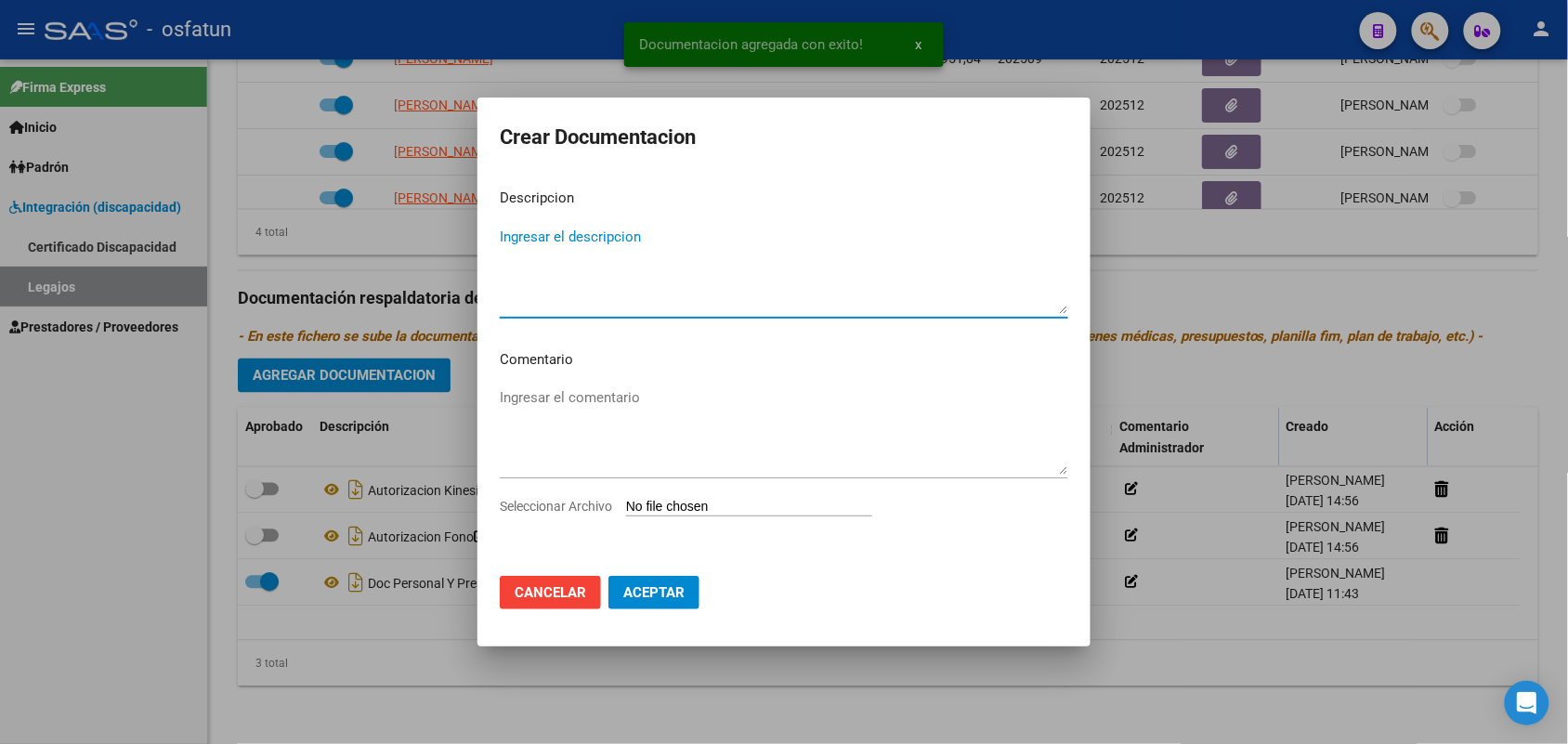
click at [610, 234] on textarea "Ingresar el descripcion" at bounding box center [784, 270] width 568 height 87
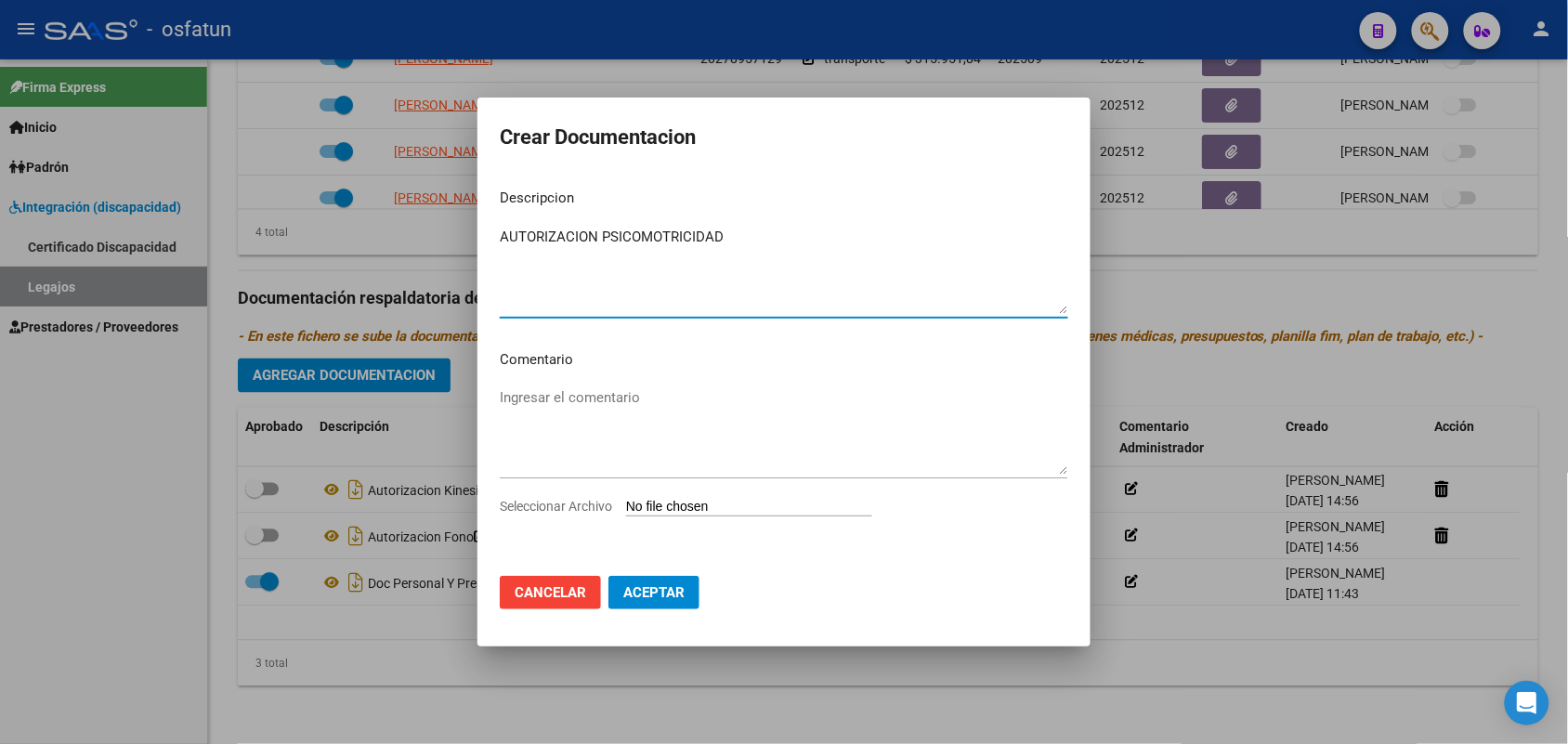
type textarea "AUTORIZACION PSICOMOTRICIDAD"
click at [676, 496] on div "Seleccionar Archivo" at bounding box center [784, 514] width 568 height 35
click at [678, 504] on input "Seleccionar Archivo" at bounding box center [749, 508] width 246 height 17
type input "C:\fakepath\AUTORIZACION [MEDICAL_DATA] SEPT A [DATE] [PERSON_NAME].pdf"
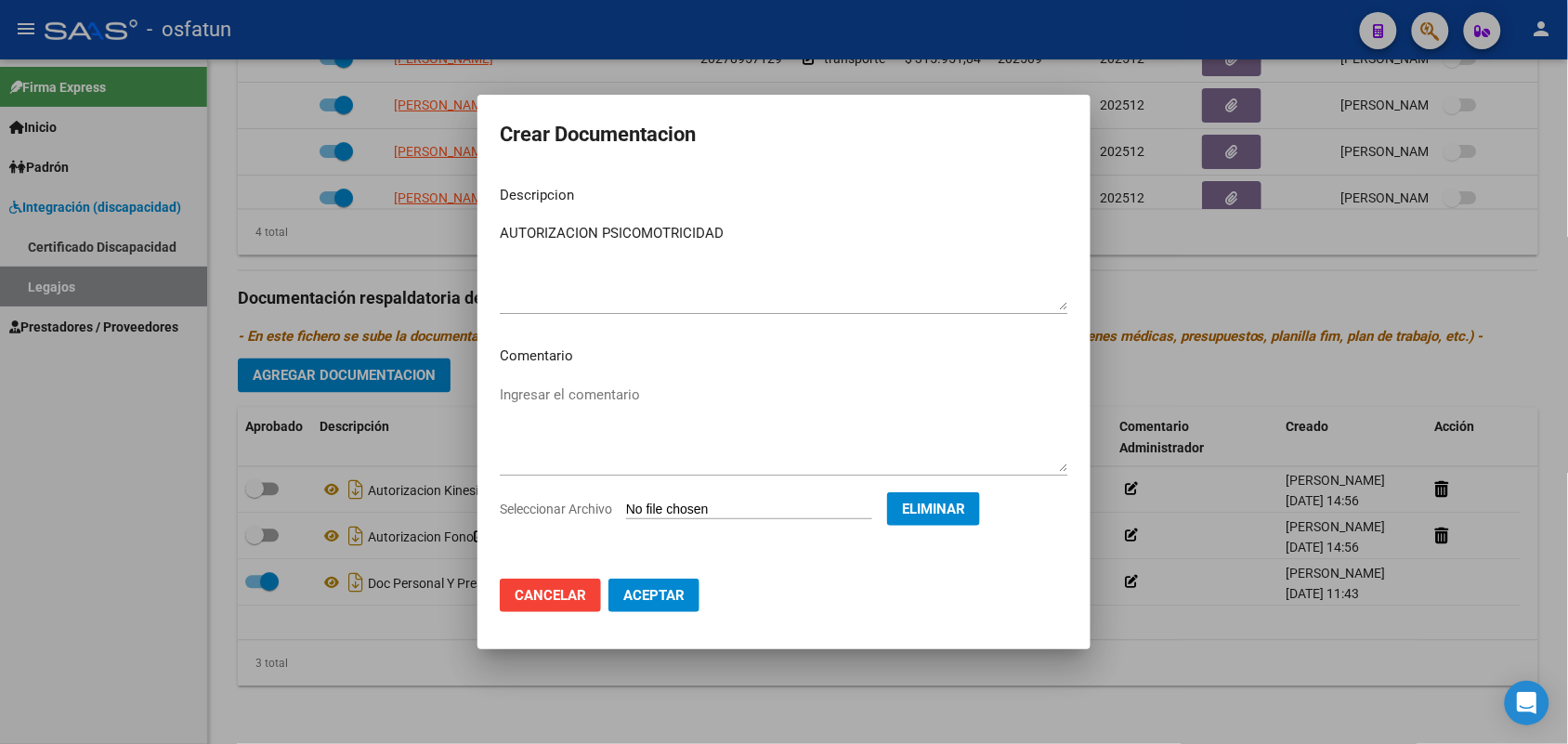
click at [653, 593] on span "Aceptar" at bounding box center [654, 595] width 61 height 16
checkbox input "false"
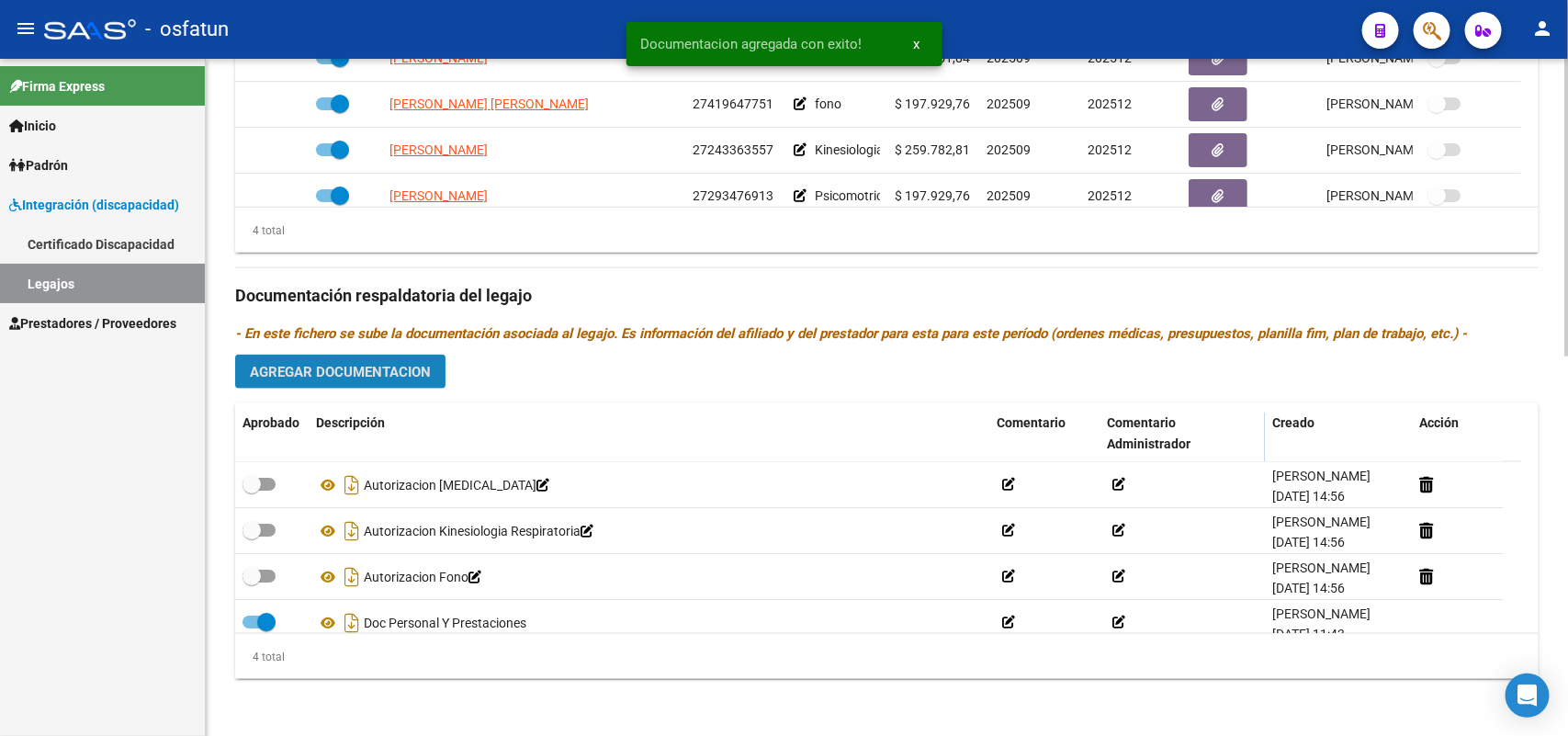
click at [406, 364] on span "Agregar Documentacion" at bounding box center [340, 372] width 181 height 16
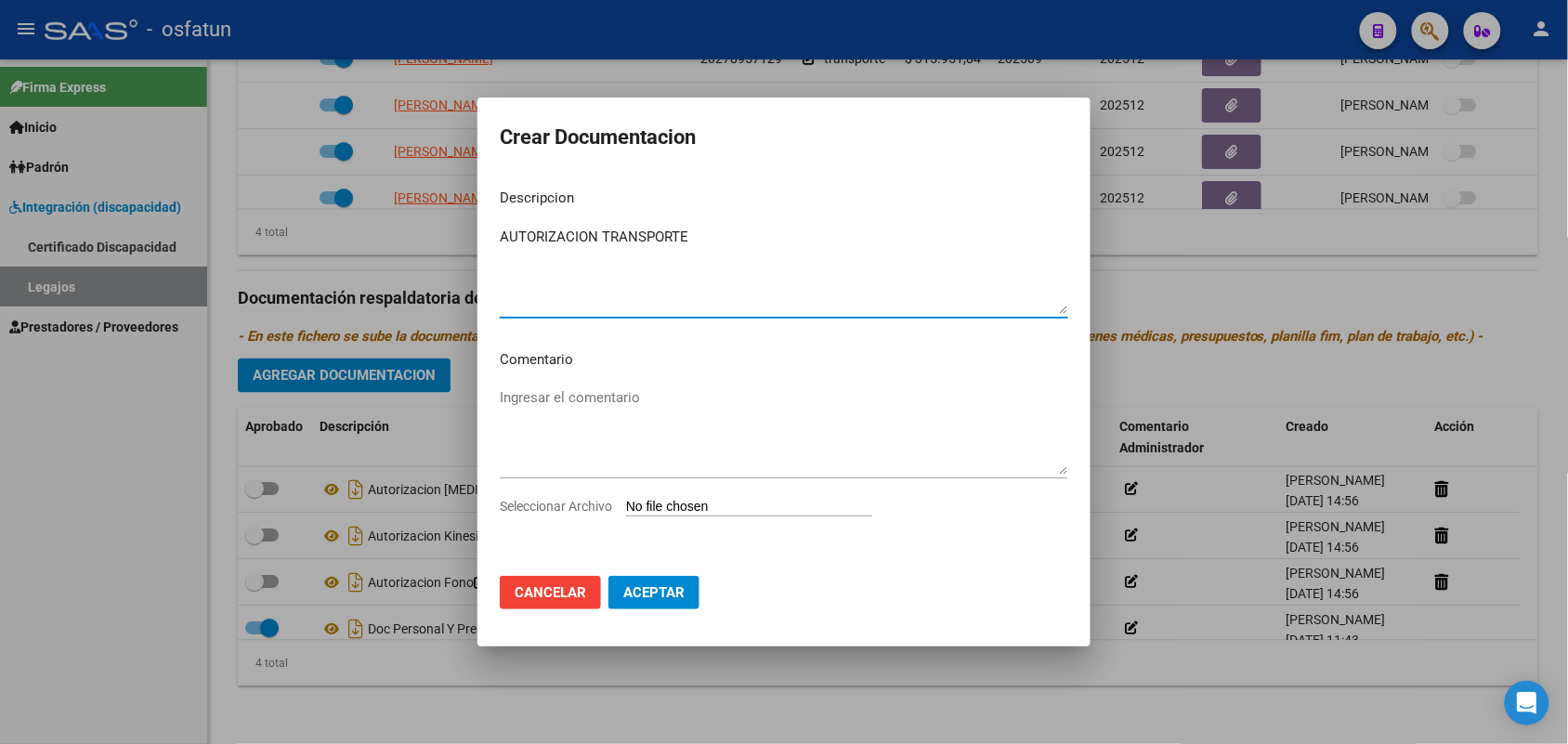
type textarea "AUTORIZACION TRANSPORTE"
click at [704, 502] on input "Seleccionar Archivo" at bounding box center [749, 508] width 246 height 17
type input "C:\fakepath\AUTORIZACION TRANSPORTE SEPT A [DATE] [PERSON_NAME].pdf"
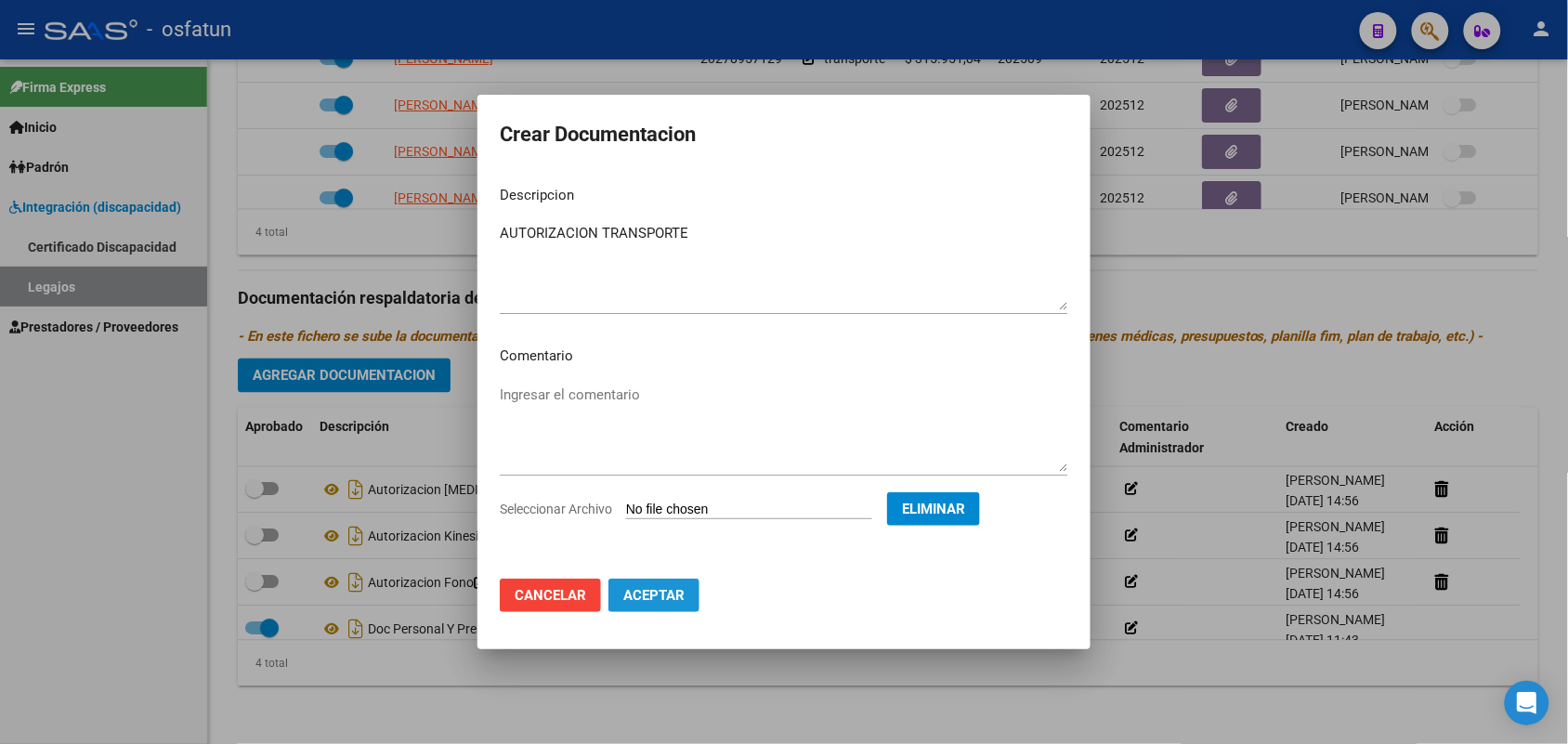
click at [671, 593] on span "Aceptar" at bounding box center [654, 595] width 61 height 16
checkbox input "false"
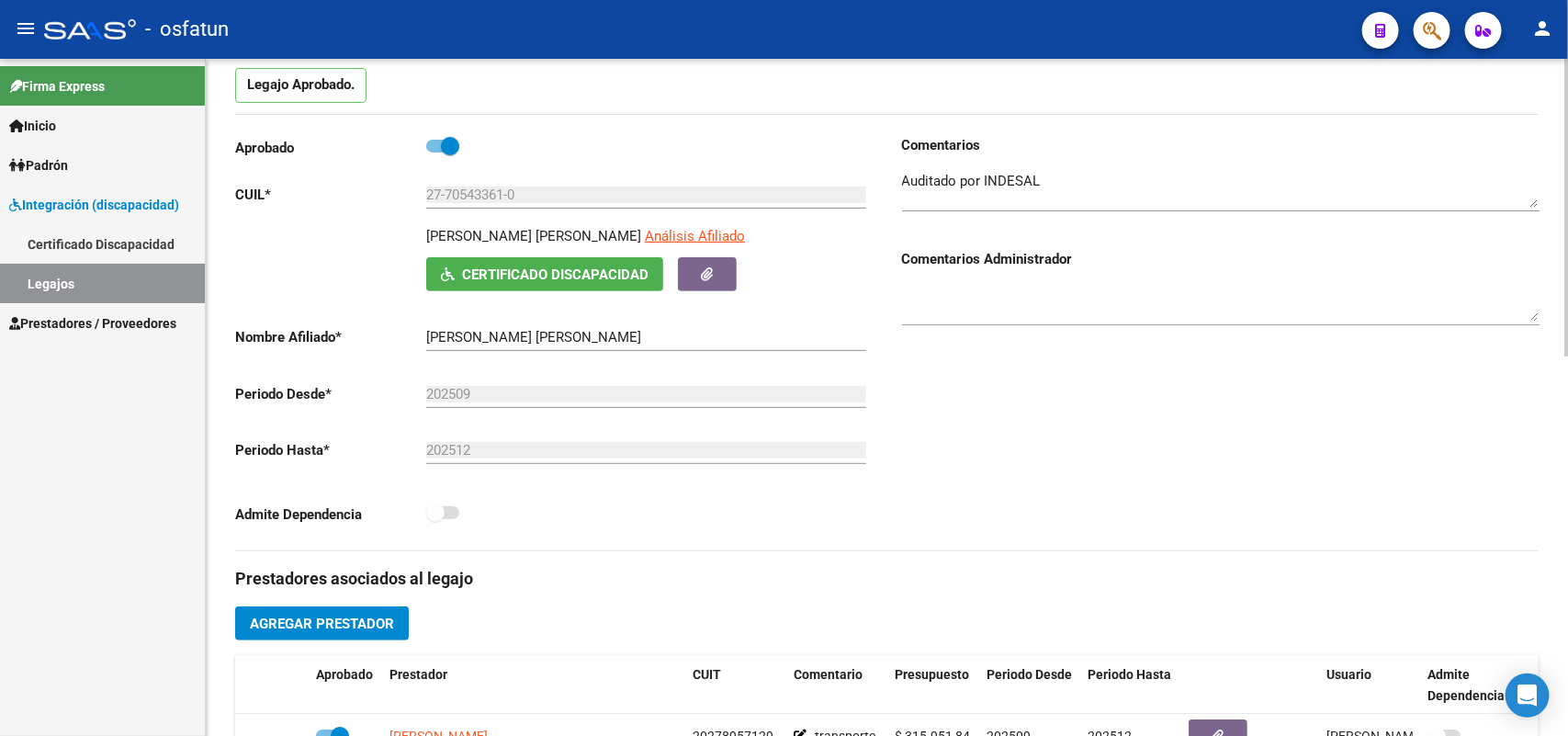
scroll to position [0, 0]
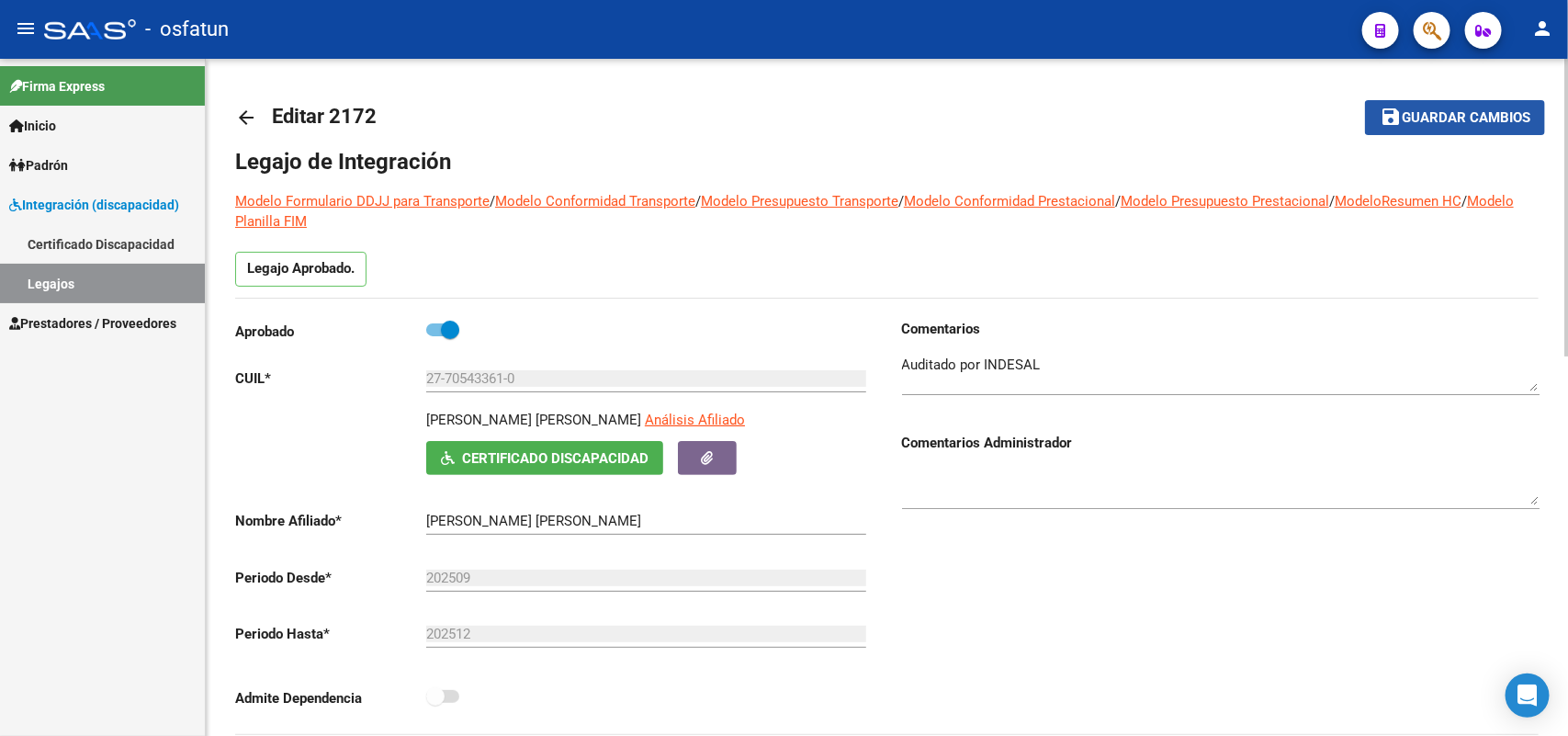
drag, startPoint x: 1490, startPoint y: 112, endPoint x: 1460, endPoint y: 112, distance: 30.0
click at [1490, 112] on span "Guardar cambios" at bounding box center [1466, 118] width 129 height 16
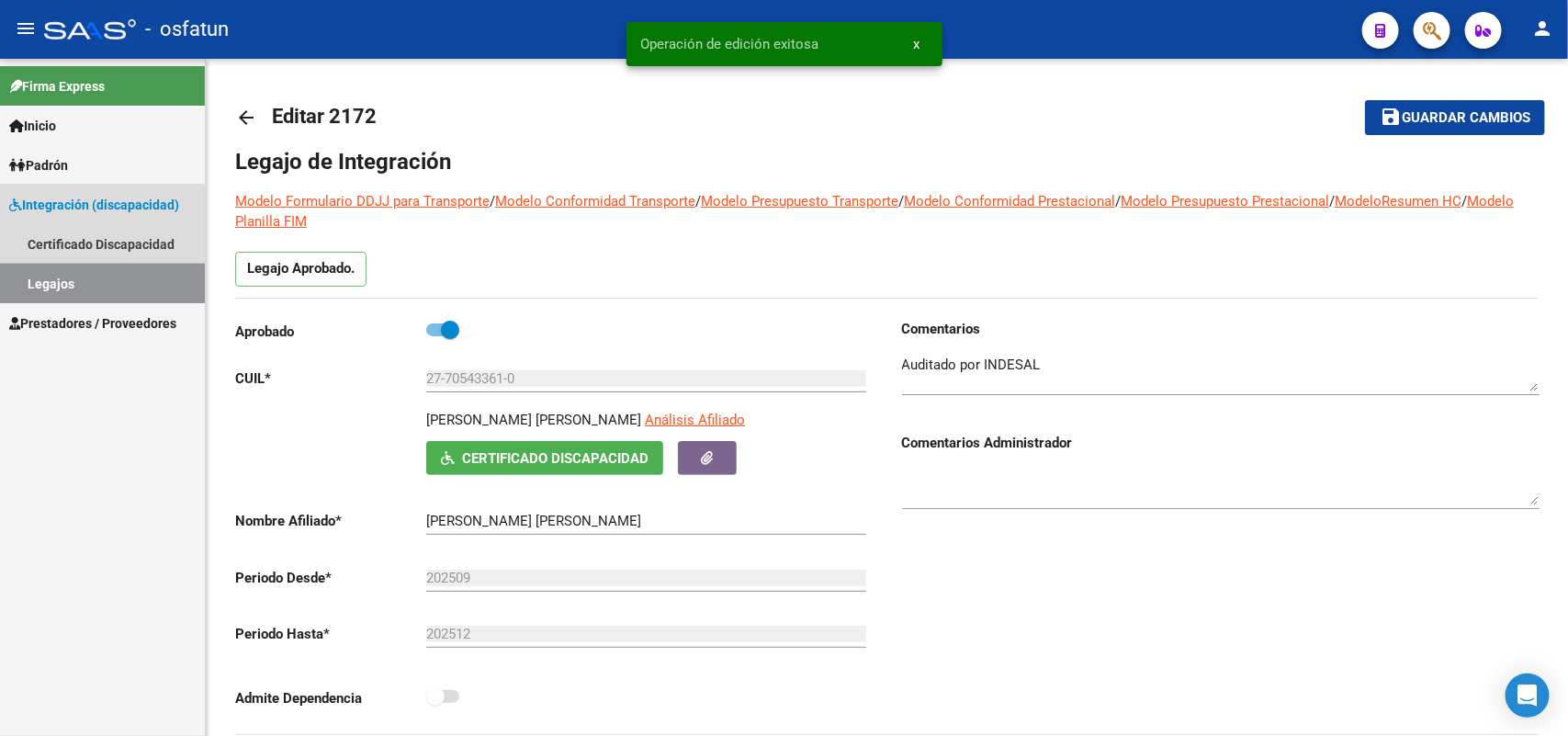
click at [48, 288] on link "Legajos" at bounding box center [102, 284] width 205 height 40
